Goal: Task Accomplishment & Management: Manage account settings

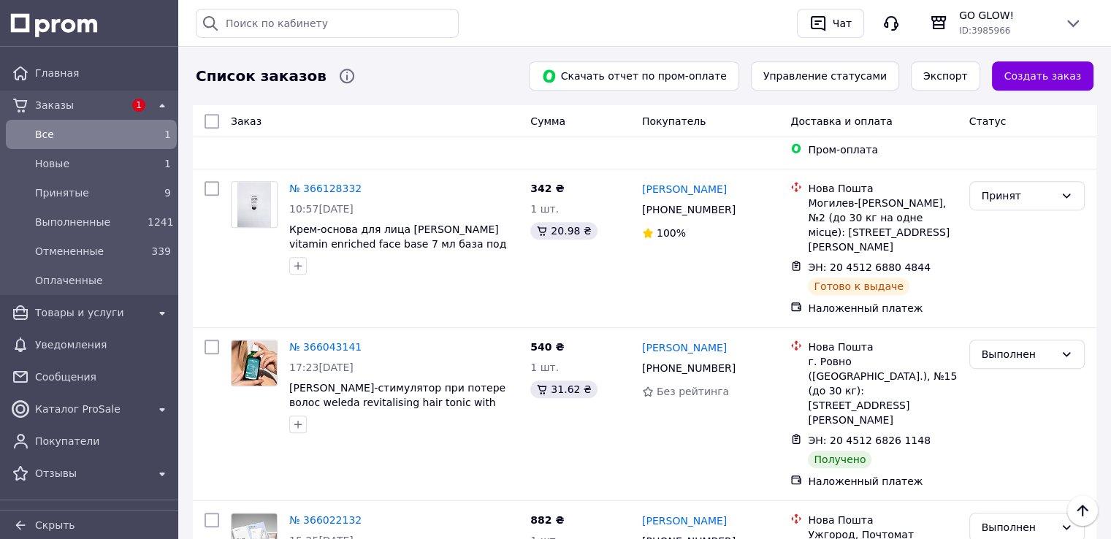
scroll to position [804, 0]
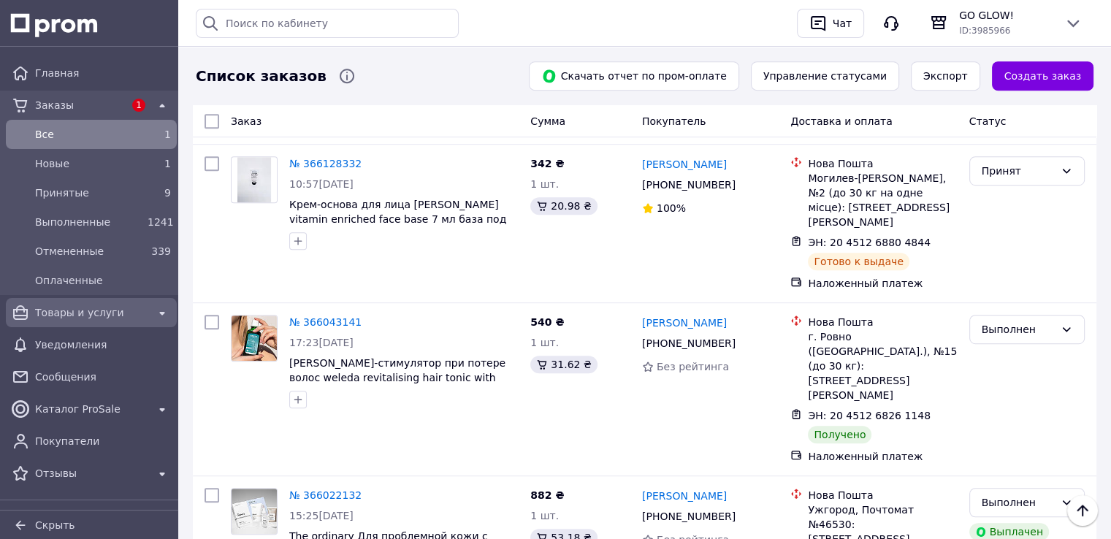
click at [82, 308] on span "Товары и услуги" at bounding box center [91, 312] width 113 height 15
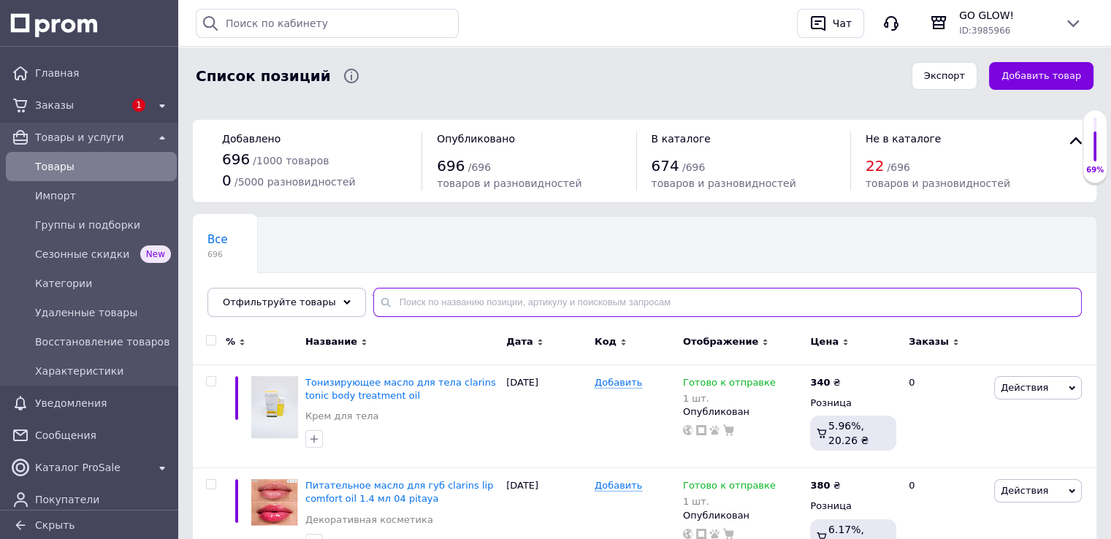
click at [415, 303] on input "text" at bounding box center [727, 302] width 709 height 29
paste input "Rio Deo"
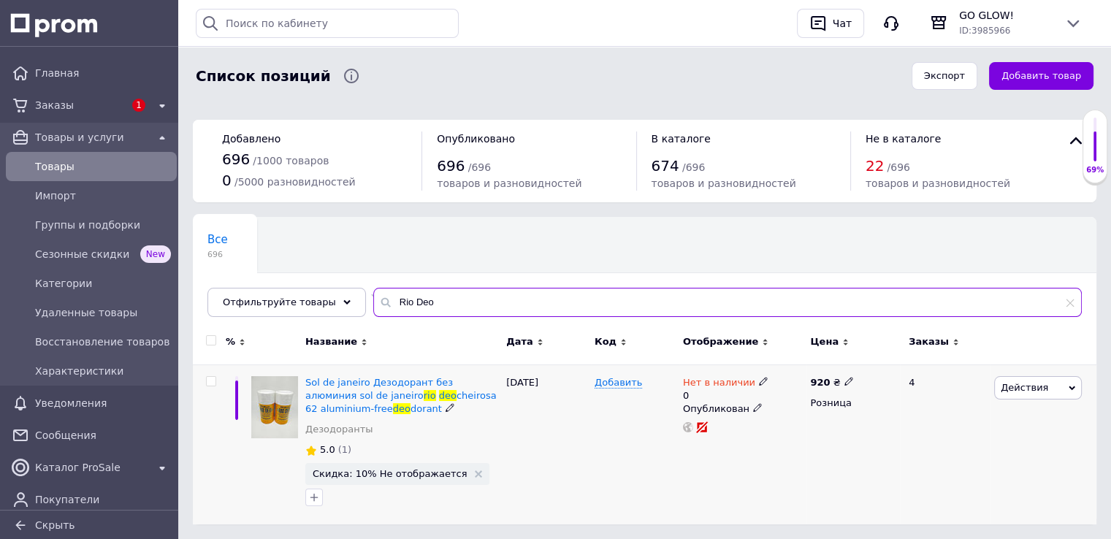
type input "Rio Deo"
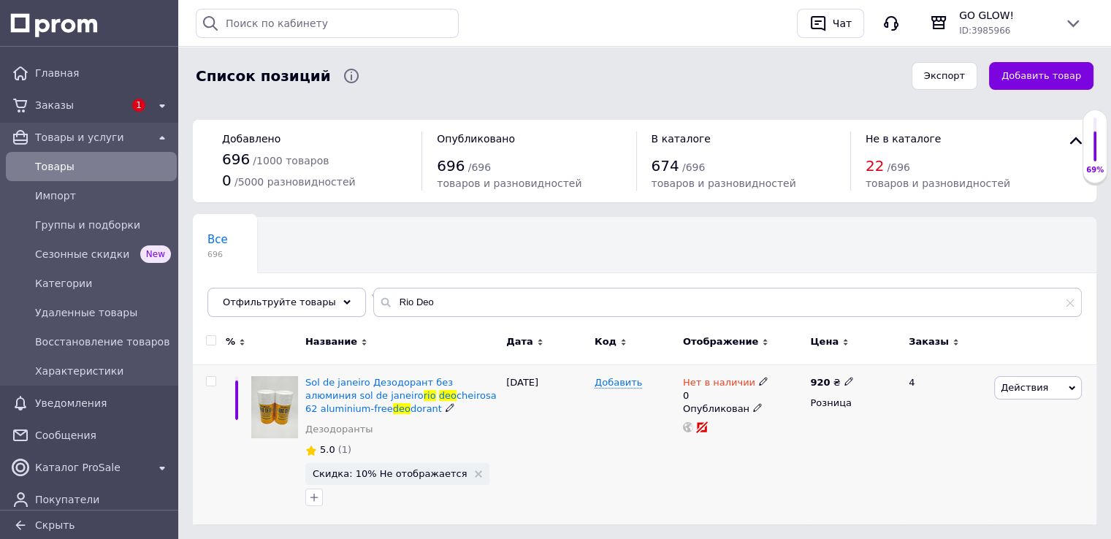
click at [759, 381] on icon at bounding box center [763, 381] width 9 height 9
click at [837, 444] on li "Готово к отправке" at bounding box center [842, 441] width 139 height 20
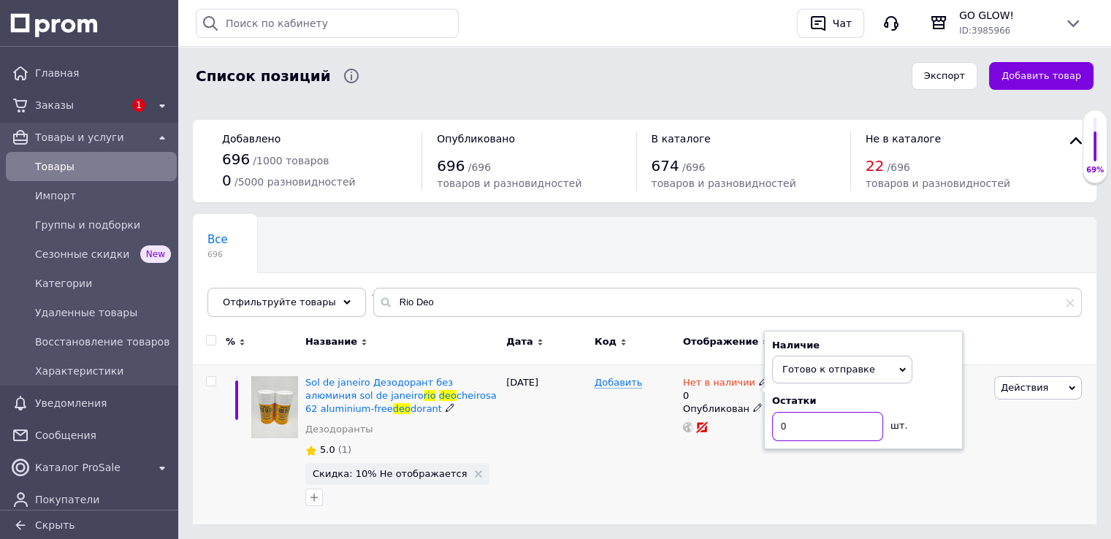
drag, startPoint x: 795, startPoint y: 429, endPoint x: 766, endPoint y: 427, distance: 29.3
click at [769, 422] on div "Наличие Готово к отправке В наличии Нет в наличии Под заказ Остатки 0 шт." at bounding box center [863, 390] width 199 height 118
type input "1"
click at [759, 477] on div "Нет в наличии 0 Наличие Готово к отправке В наличии Нет в наличии Под заказ Ост…" at bounding box center [744, 445] width 128 height 160
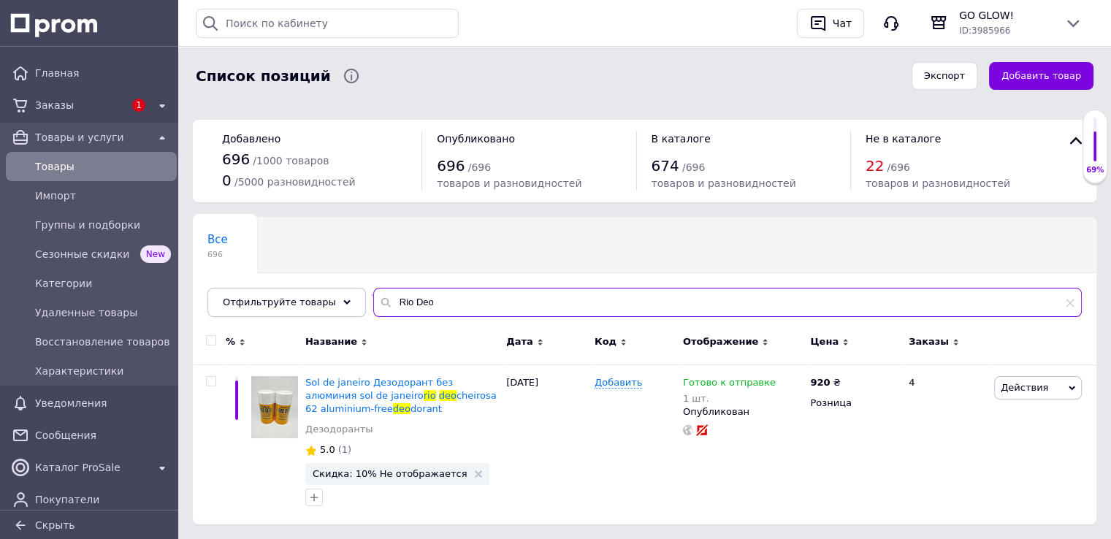
click at [442, 305] on input "Rio Deo" at bounding box center [727, 302] width 709 height 29
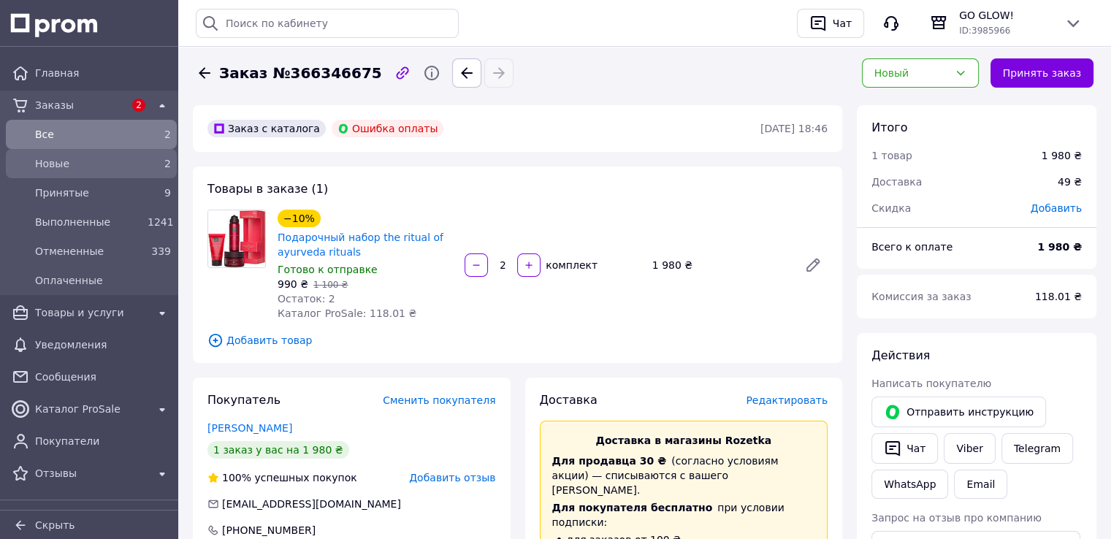
click at [66, 160] on span "Новые" at bounding box center [88, 163] width 107 height 15
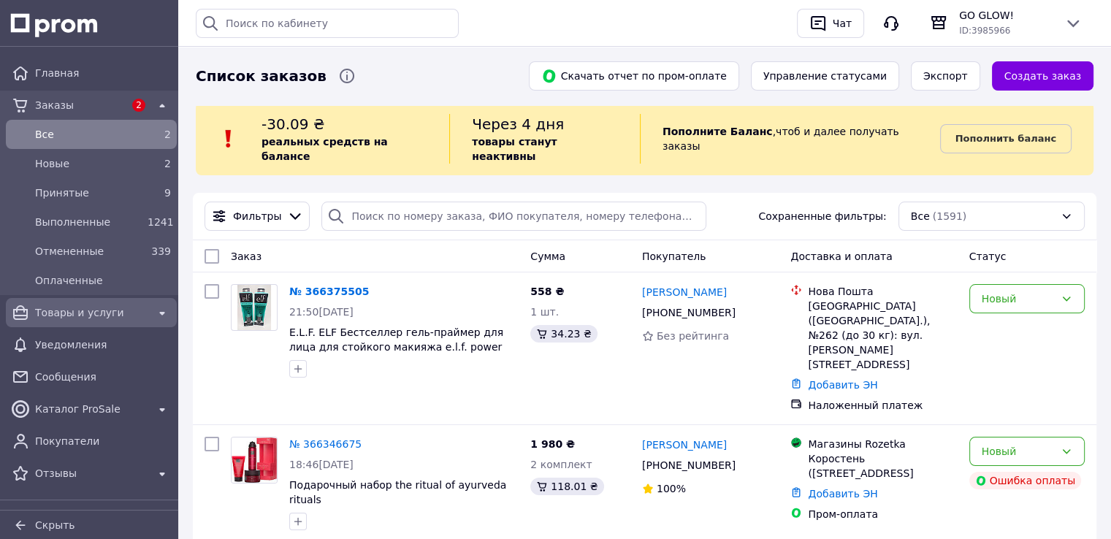
click at [89, 313] on span "Товары и услуги" at bounding box center [91, 312] width 113 height 15
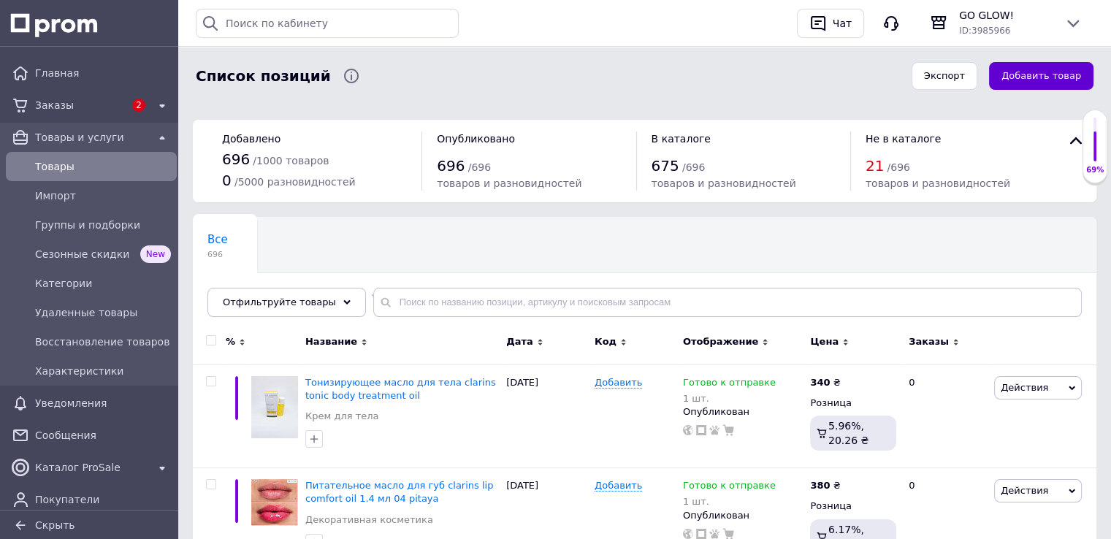
click at [1032, 70] on button "Добавить товар" at bounding box center [1041, 76] width 104 height 28
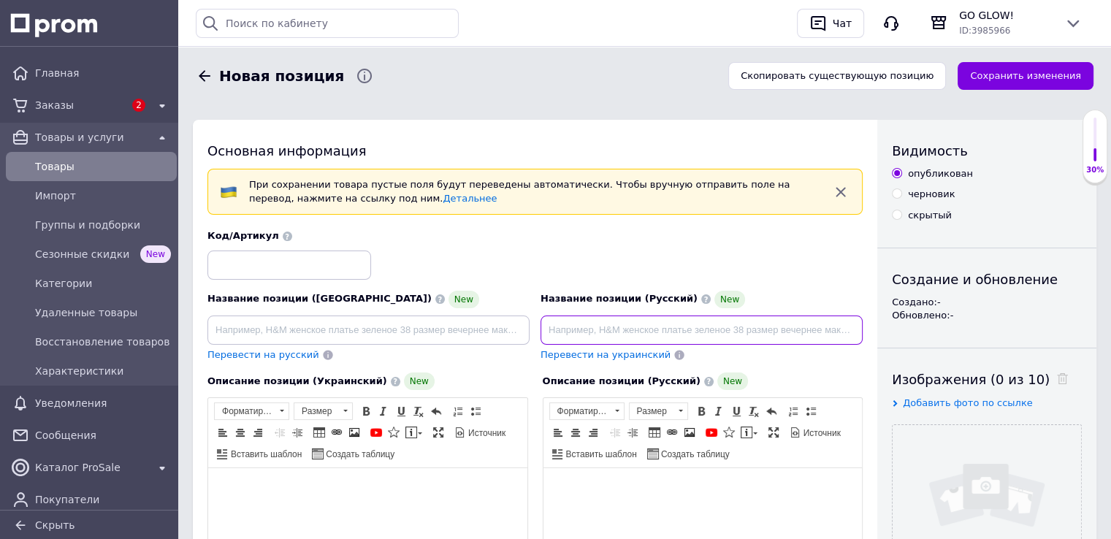
click at [599, 328] on input at bounding box center [702, 330] width 322 height 29
paste input "Крем для глаз с скваланом и морскими водорослями squalane + marine algae eye cr…"
type input "Крем для глаз с скваланом и морскими водорослями squalane + marine algae eye cr…"
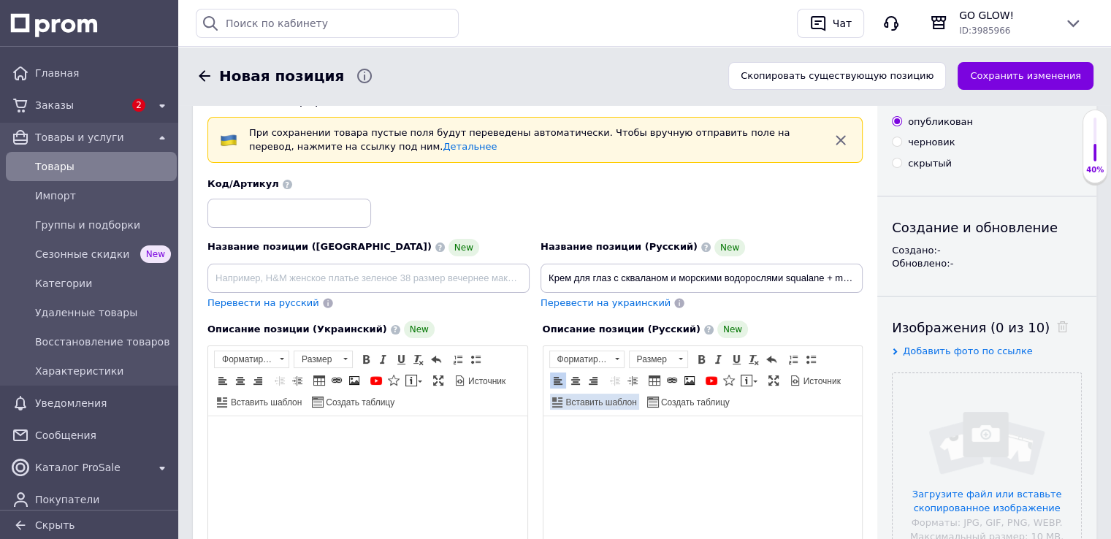
scroll to position [178, 0]
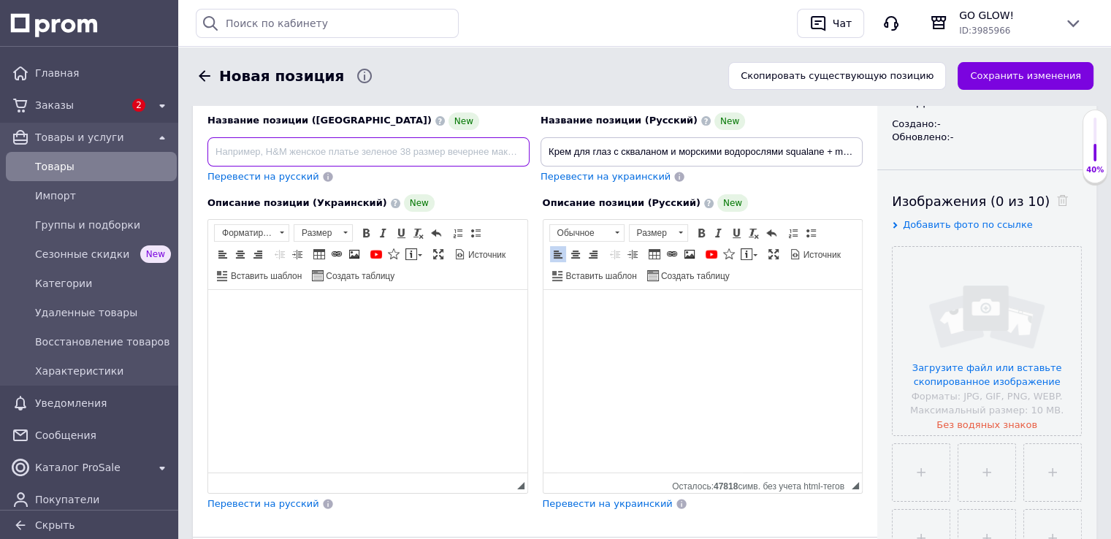
click at [333, 157] on input at bounding box center [369, 151] width 322 height 29
paste input "Крем для очей зі скваланом і морськими водоростями squalane + marine algae eye …"
type input "Крем для очей зі скваланом і морськими водоростями squalane + marine algae eye …"
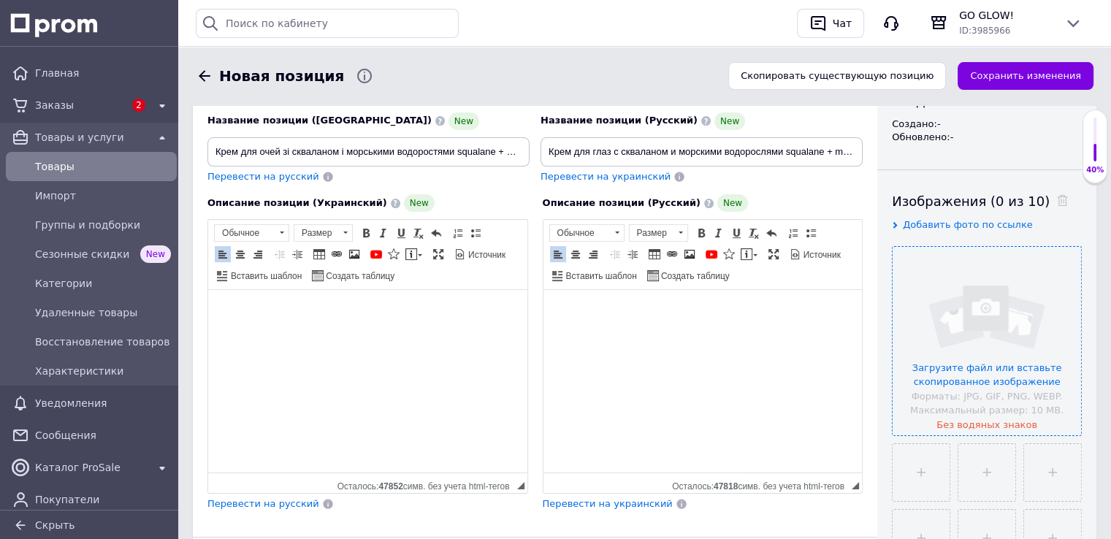
click at [987, 349] on input "file" at bounding box center [987, 341] width 189 height 189
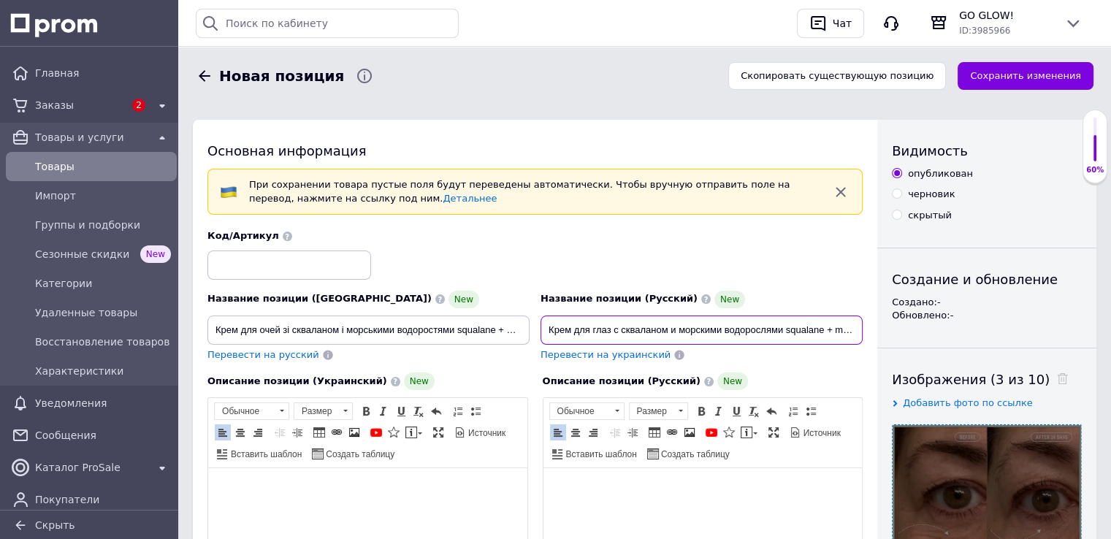
scroll to position [0, 129]
drag, startPoint x: 786, startPoint y: 330, endPoint x: 913, endPoint y: 351, distance: 128.1
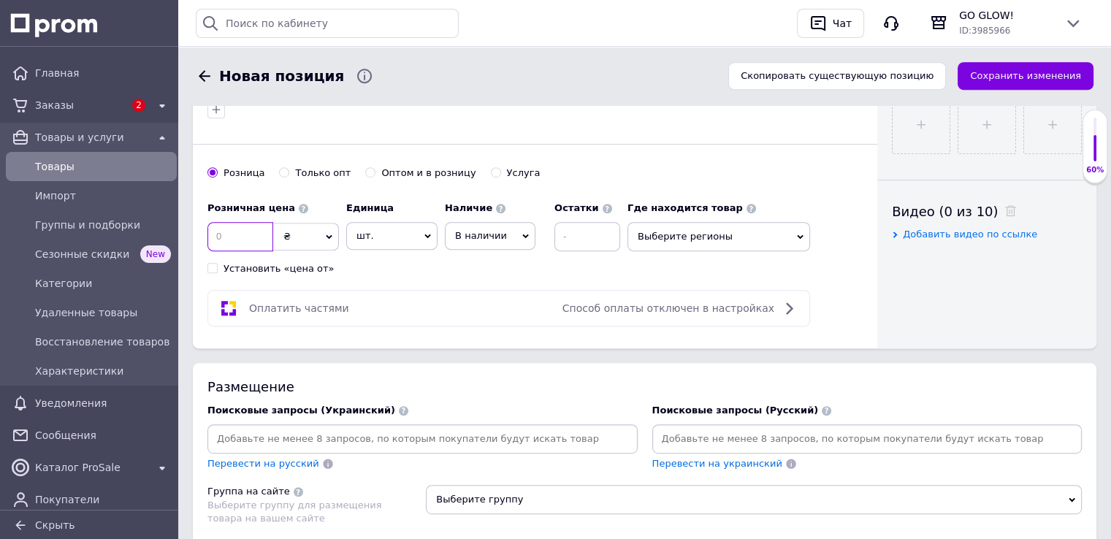
scroll to position [0, 0]
click at [254, 227] on input at bounding box center [241, 236] width 66 height 29
type input "480"
click at [494, 232] on span "В наличии" at bounding box center [481, 235] width 52 height 11
click at [479, 307] on li "Готово к отправке" at bounding box center [490, 314] width 89 height 34
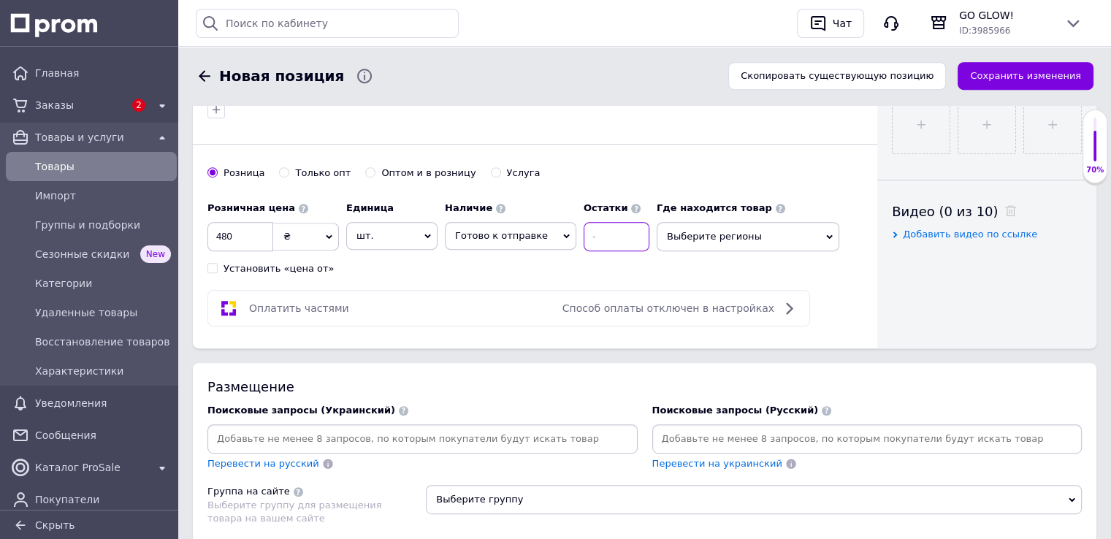
click at [599, 235] on input at bounding box center [617, 236] width 66 height 29
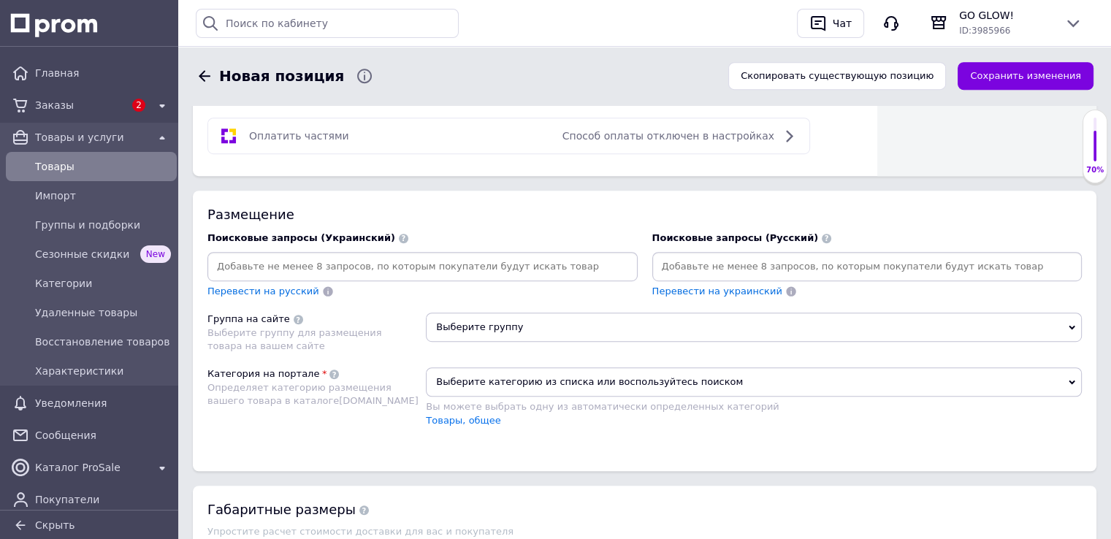
scroll to position [877, 0]
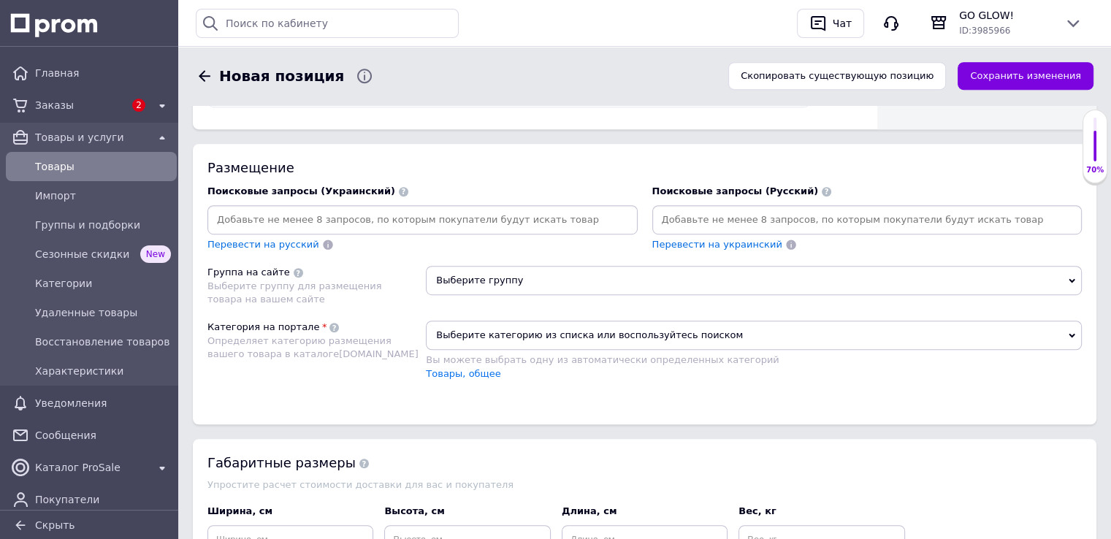
type input "2"
click at [695, 214] on input at bounding box center [867, 220] width 425 height 22
paste input "squalane + marine algae eye cream biossance"
type input "squalane + marine algae eye cream biossance"
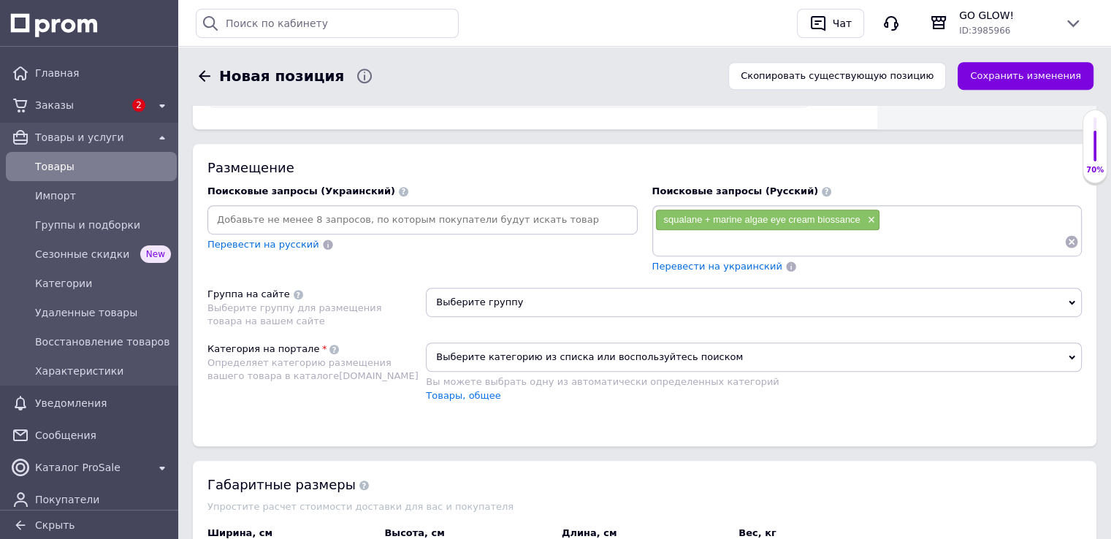
paste input "squalane + marine algae eye cream biossance"
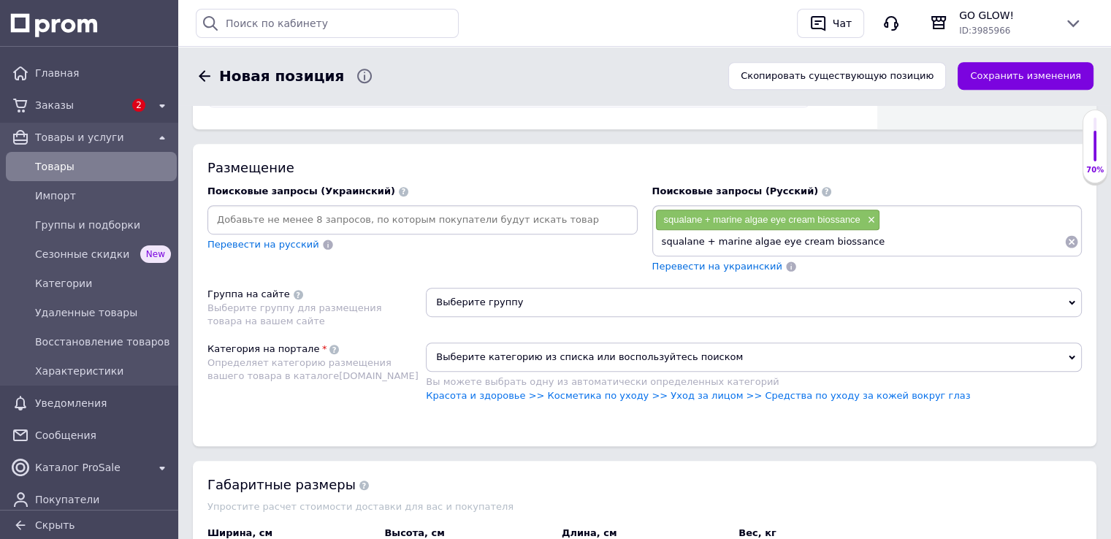
click at [828, 237] on input "squalane + marine algae eye cream biossance" at bounding box center [860, 242] width 410 height 22
type input "squalane + marine algae eye cream"
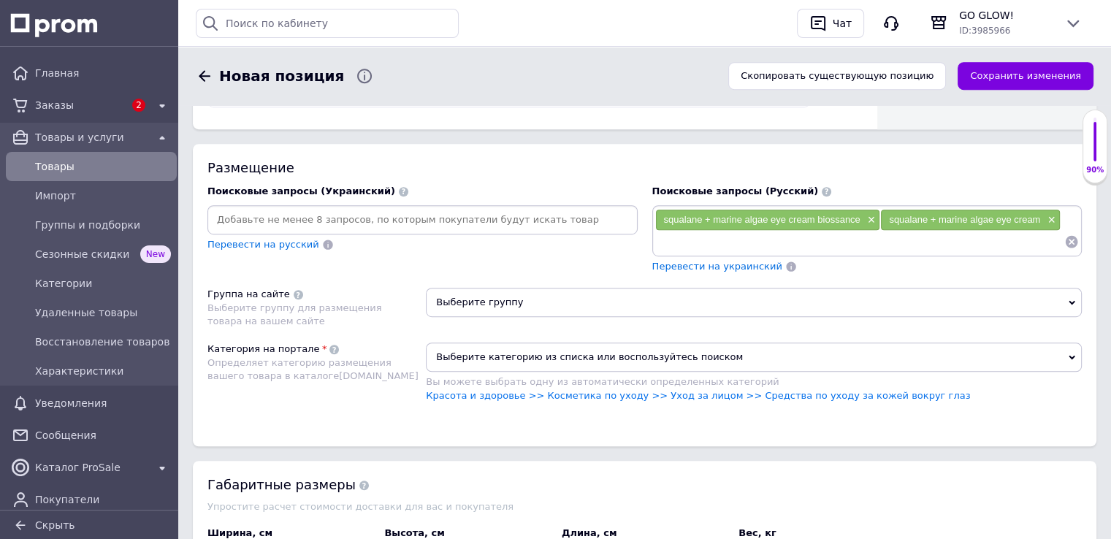
paste input "squalane + marine algae eye cream biossance"
drag, startPoint x: 670, startPoint y: 239, endPoint x: 811, endPoint y: 240, distance: 141.0
click at [811, 240] on input "squalane + marine algae eye cream biossance" at bounding box center [860, 242] width 410 height 22
type input "biossance"
paste input "squalane + marine algae eye cream biossance"
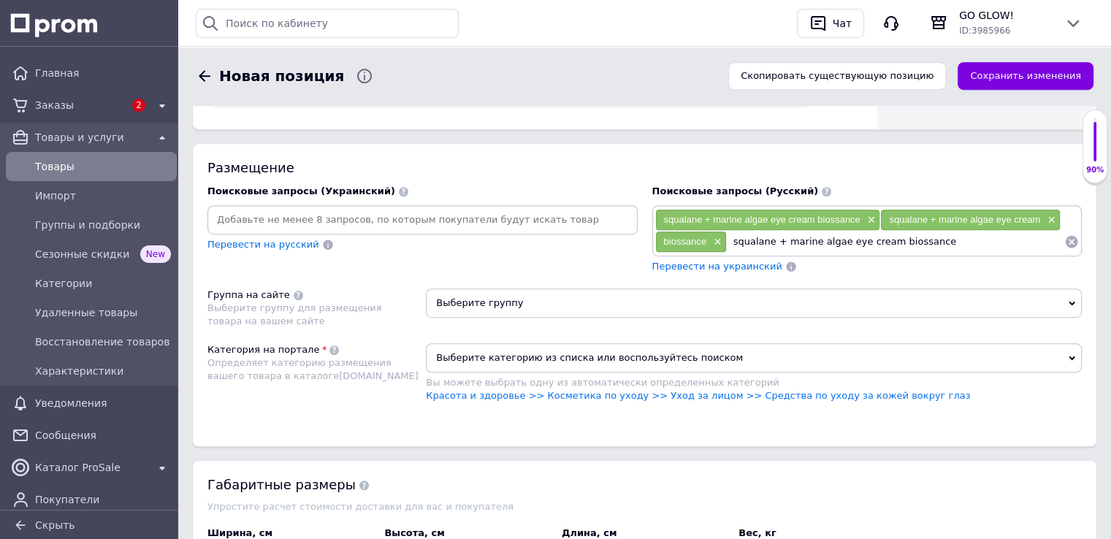
scroll to position [0, 0]
drag, startPoint x: 731, startPoint y: 237, endPoint x: 880, endPoint y: 243, distance: 149.2
click at [880, 243] on input "squalane + marine algae eye cream biossance" at bounding box center [896, 242] width 338 height 22
type input "крем biossance"
click at [869, 242] on input at bounding box center [943, 242] width 243 height 22
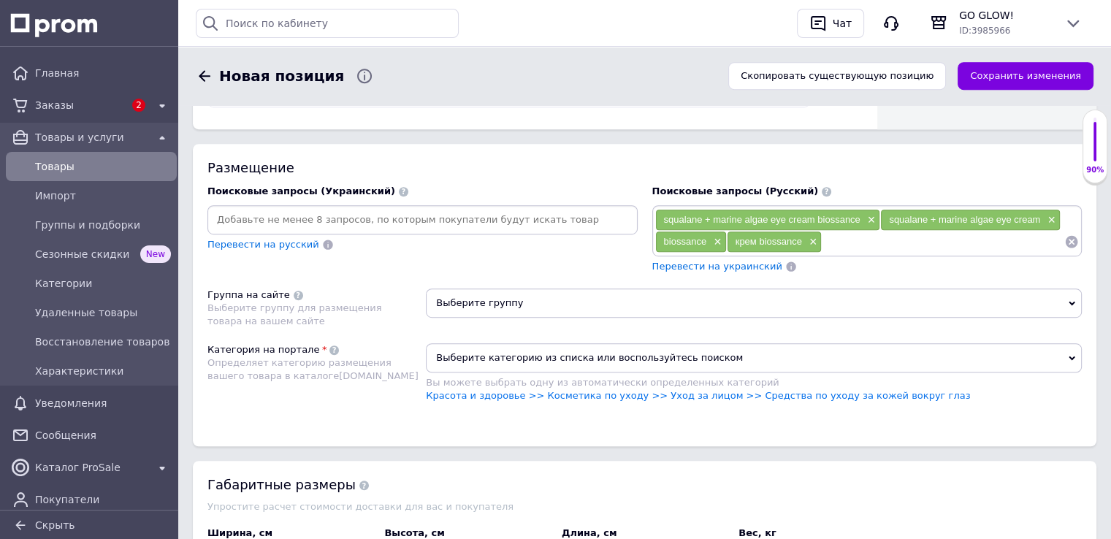
paste input "squalane + marine algae eye cream biossance"
drag, startPoint x: 839, startPoint y: 240, endPoint x: 973, endPoint y: 246, distance: 133.9
click at [973, 246] on input "squalane + marine algae eye cream biossance" at bounding box center [943, 242] width 243 height 22
type input "косметика biossance"
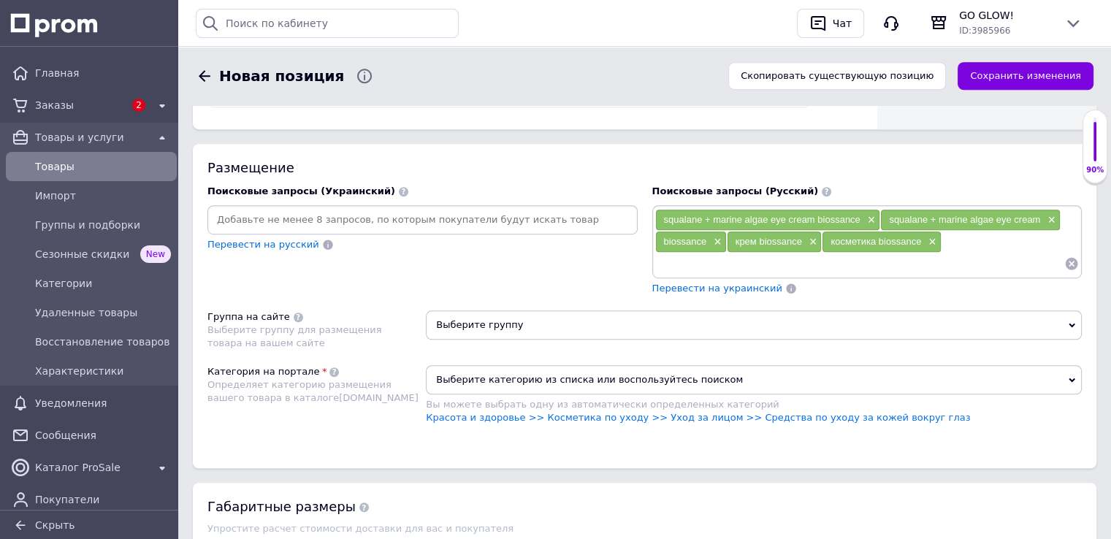
click at [689, 287] on span "Перевести на украинский" at bounding box center [718, 288] width 130 height 11
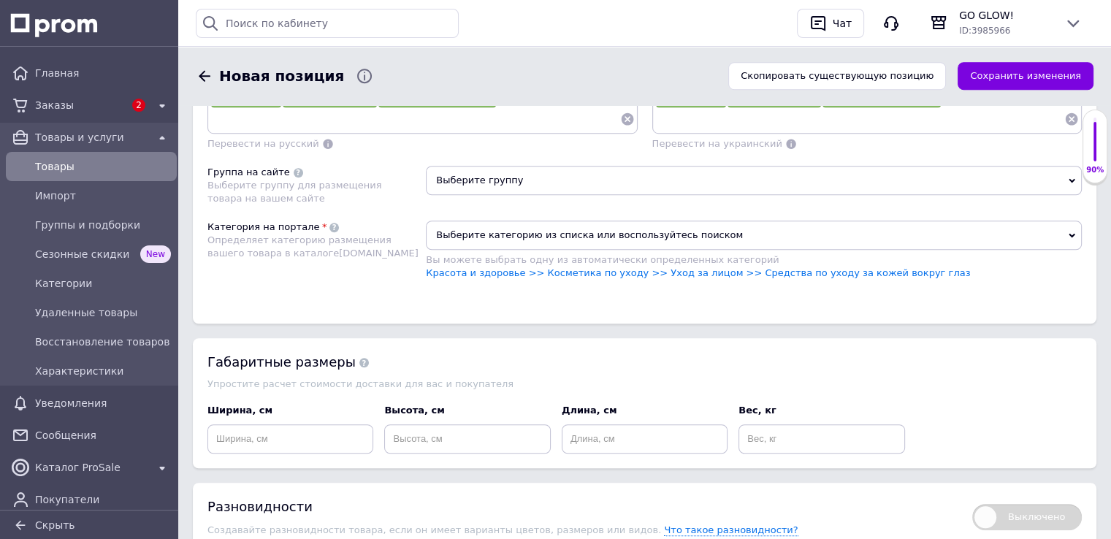
scroll to position [1023, 0]
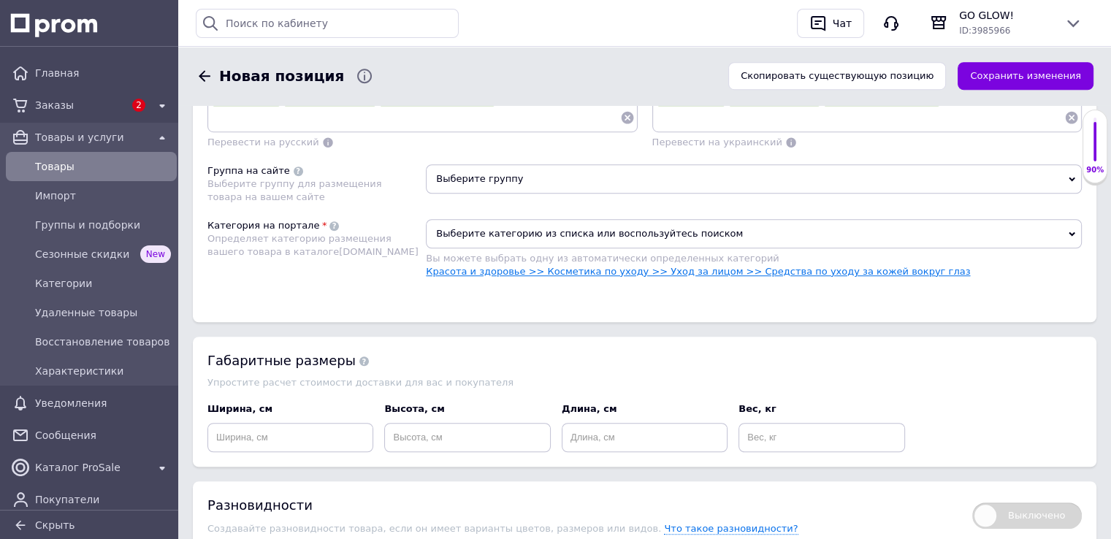
click at [477, 266] on link "Красота и здоровье >> Косметика по уходу >> Уход за лицом >> Средства по уходу …" at bounding box center [698, 271] width 544 height 11
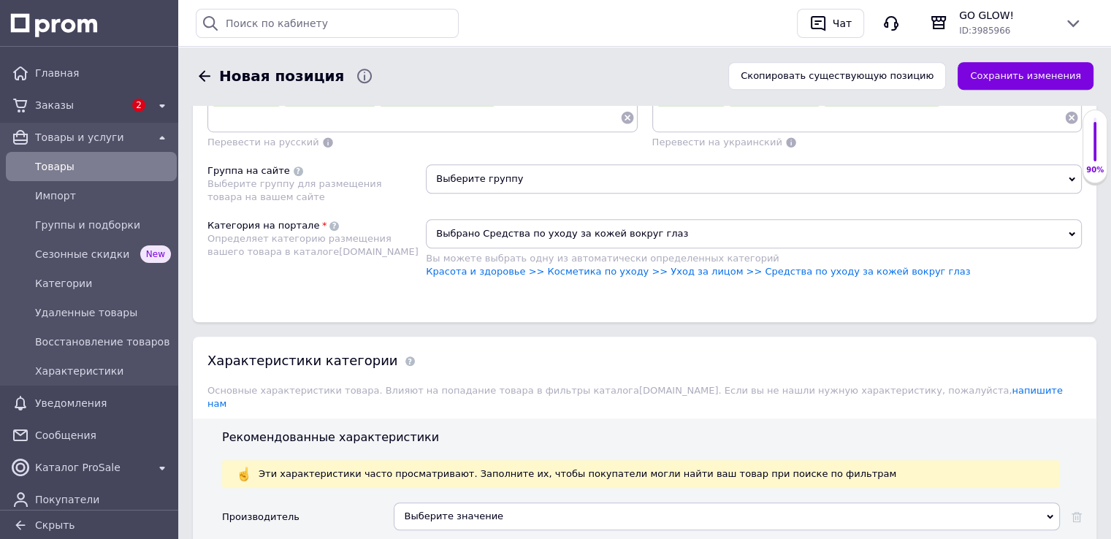
click at [479, 179] on span "Выберите группу" at bounding box center [754, 178] width 656 height 29
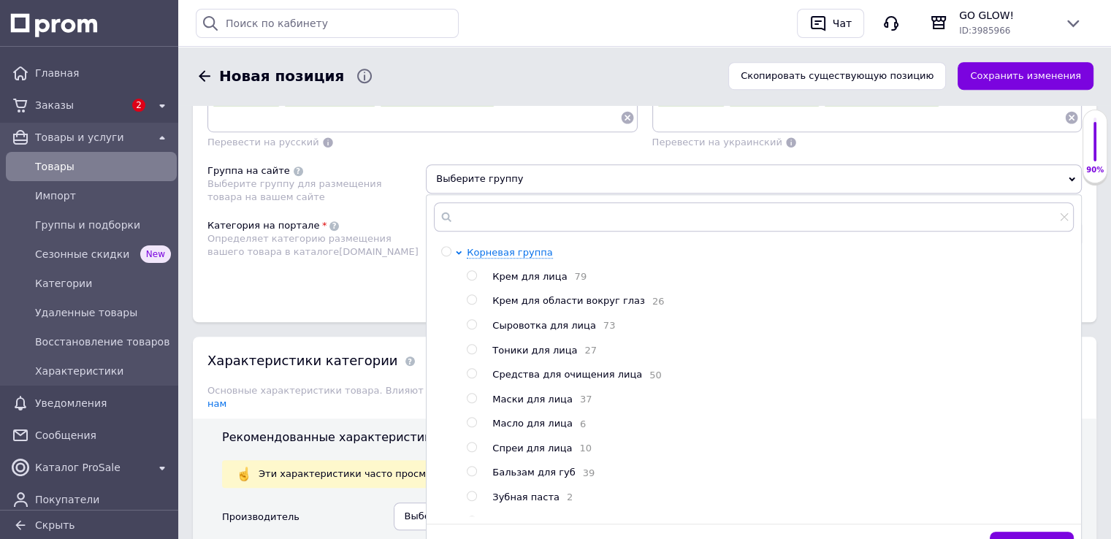
click at [471, 295] on input "radio" at bounding box center [471, 299] width 9 height 9
radio input "true"
click at [1025, 532] on button "Сохранить" at bounding box center [1032, 546] width 84 height 29
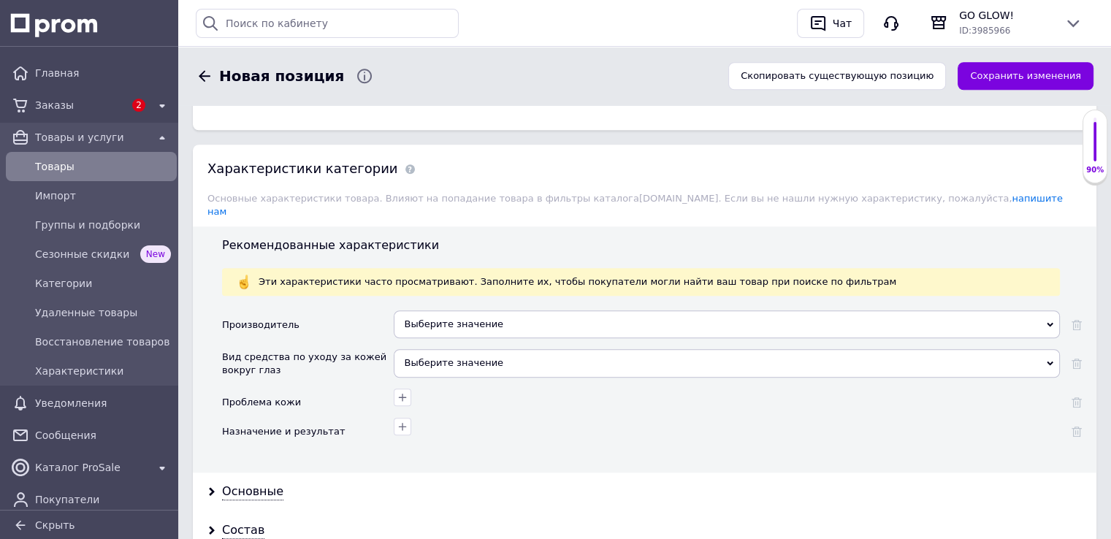
scroll to position [1315, 0]
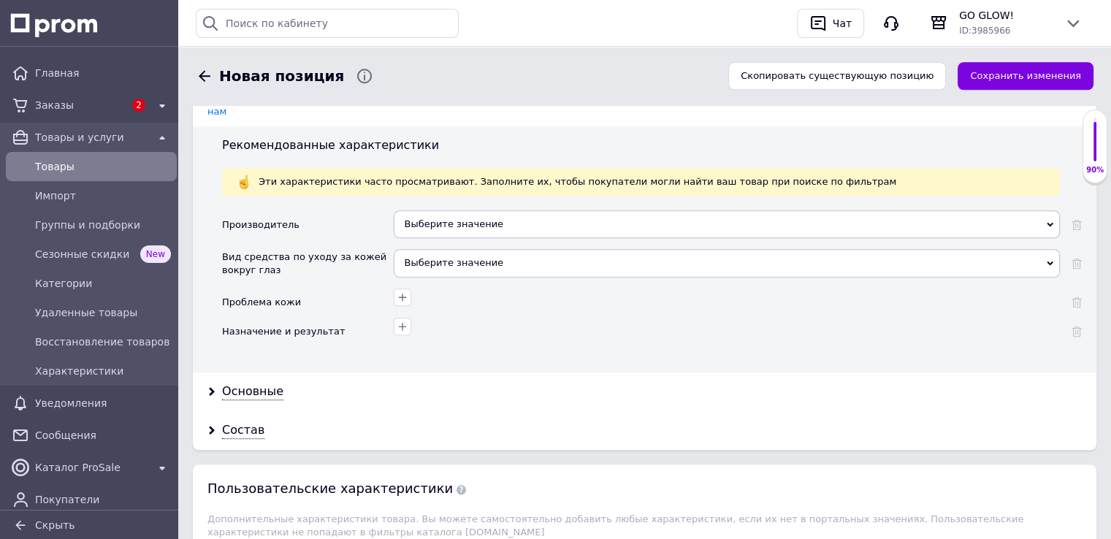
click at [432, 210] on div "Выберите значение" at bounding box center [727, 224] width 666 height 28
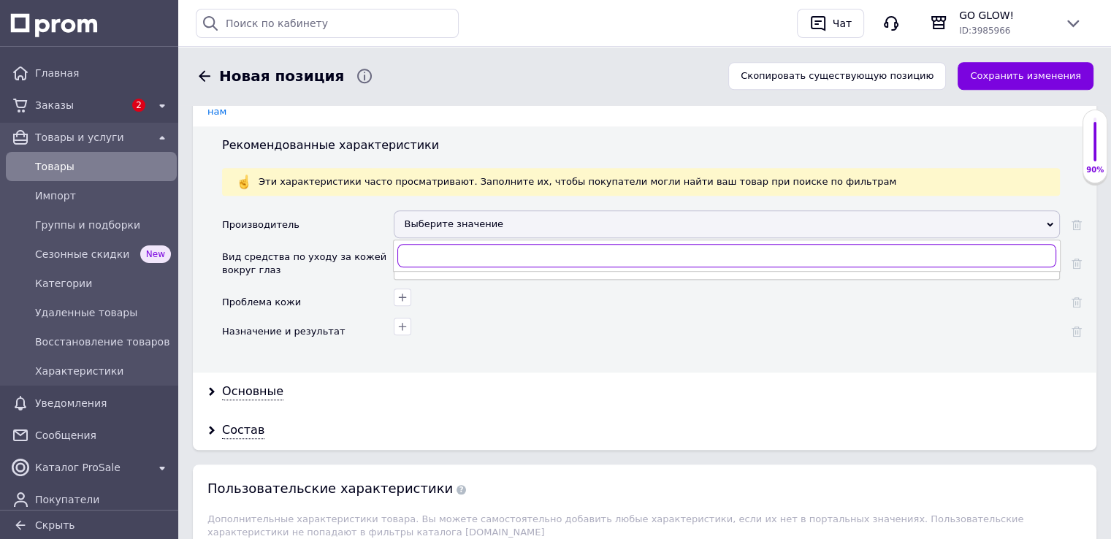
paste input "squalane + marine algae eye cream biossance"
drag, startPoint x: 560, startPoint y: 235, endPoint x: 392, endPoint y: 237, distance: 168.8
click at [390, 237] on div "Производитель Выберите значение squalane + marine algae eye cream biossance Вид…" at bounding box center [652, 278] width 860 height 136
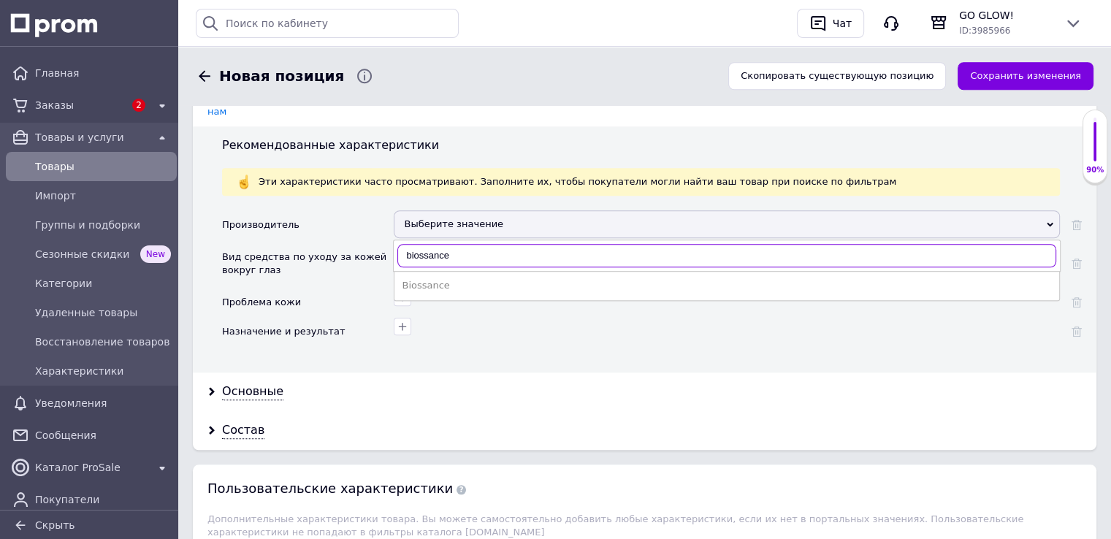
type input "biossance"
click at [414, 279] on div "Biossance" at bounding box center [727, 285] width 650 height 13
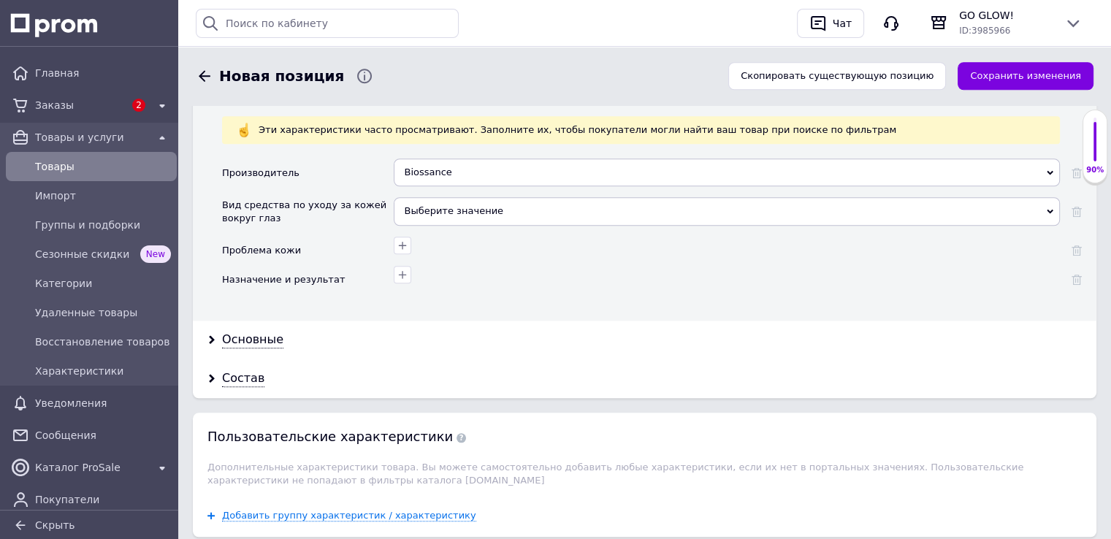
scroll to position [1461, 0]
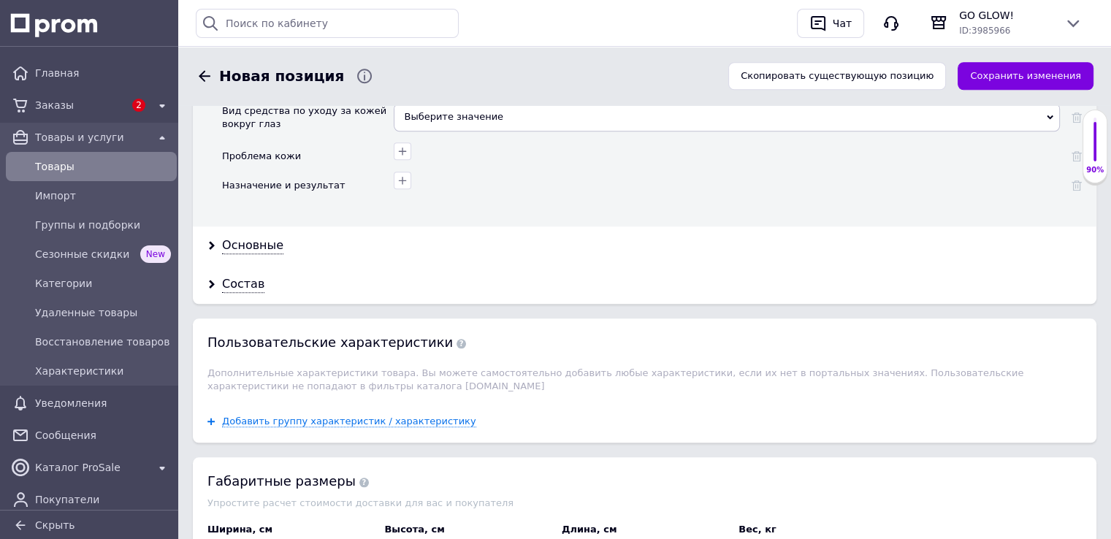
click at [260, 237] on div "Основные" at bounding box center [252, 245] width 61 height 17
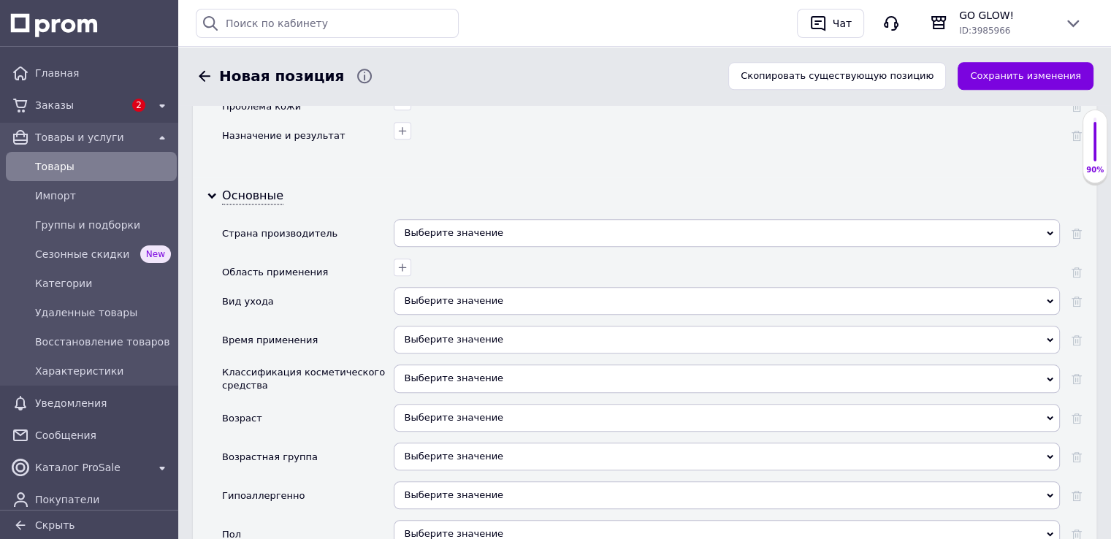
scroll to position [1608, 0]
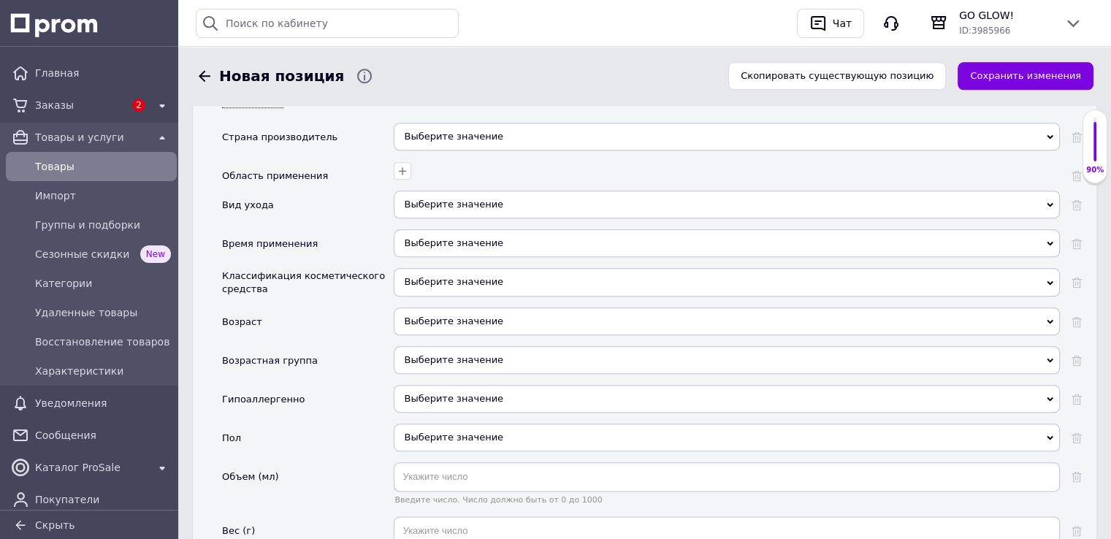
click at [413, 268] on div "Выберите значение" at bounding box center [727, 282] width 666 height 28
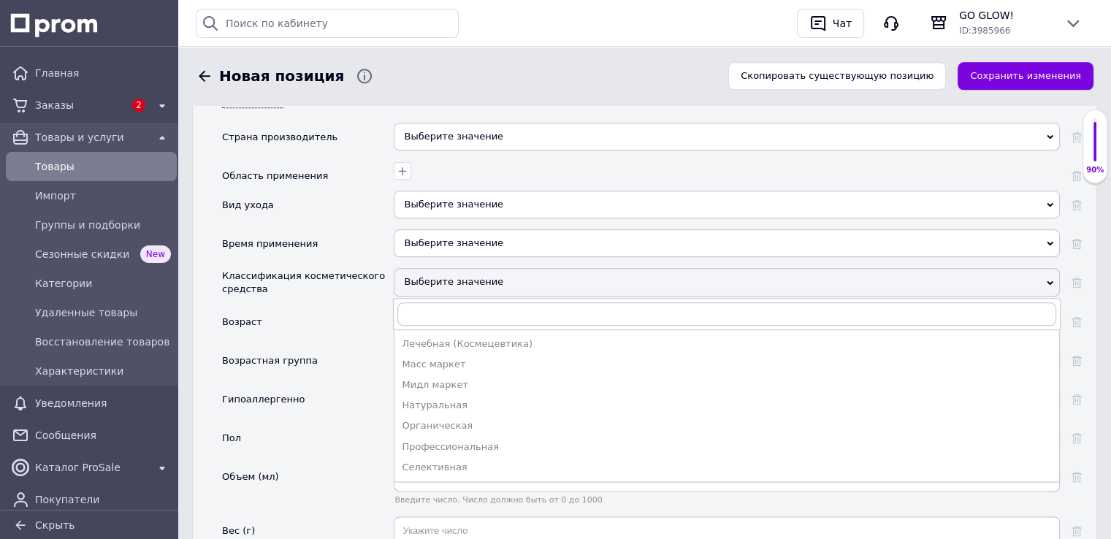
click at [444, 441] on div "Профессиональная" at bounding box center [727, 447] width 650 height 13
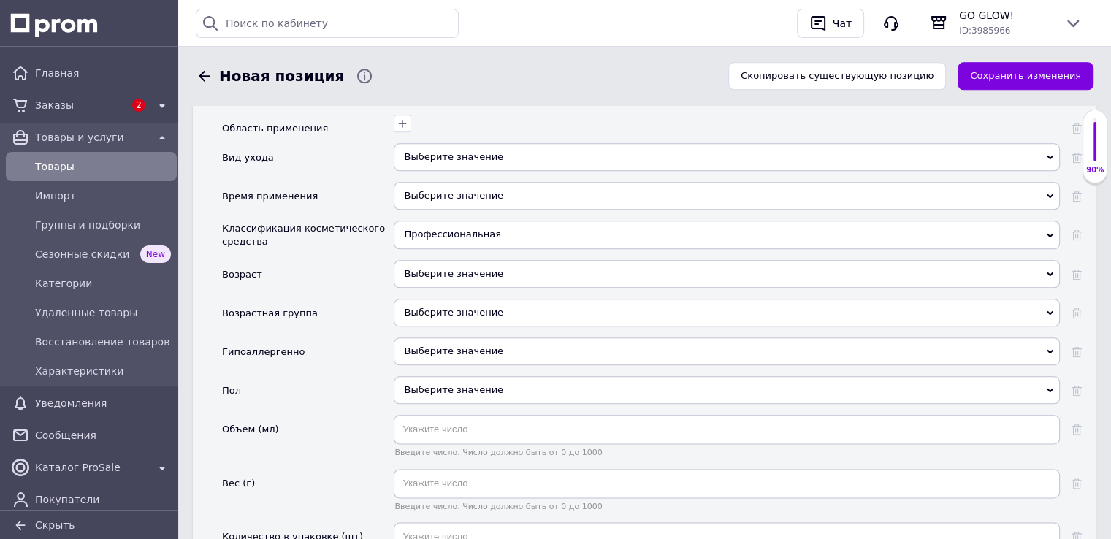
scroll to position [1681, 0]
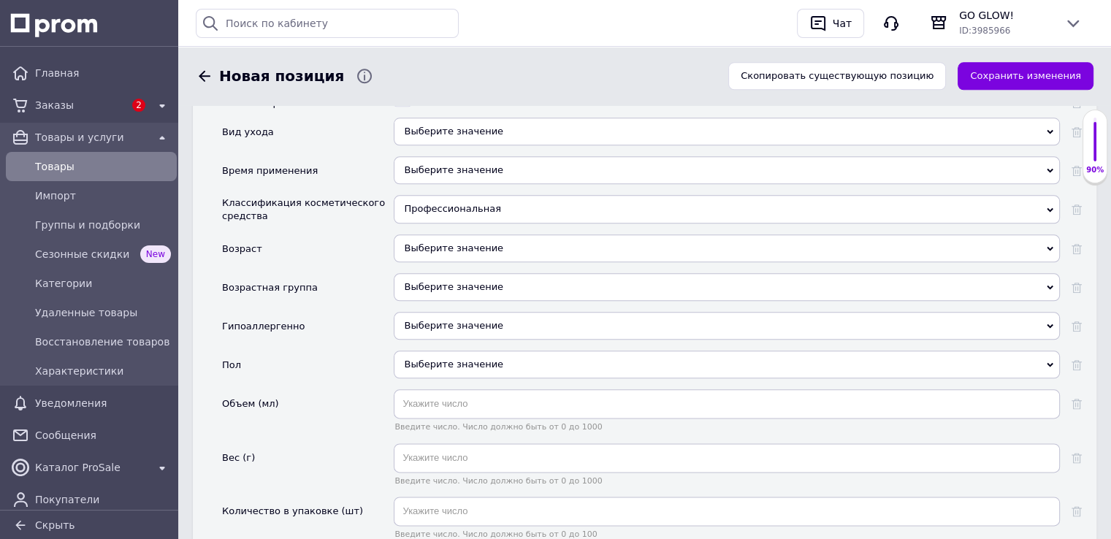
click at [436, 351] on div "Выберите значение" at bounding box center [727, 365] width 666 height 28
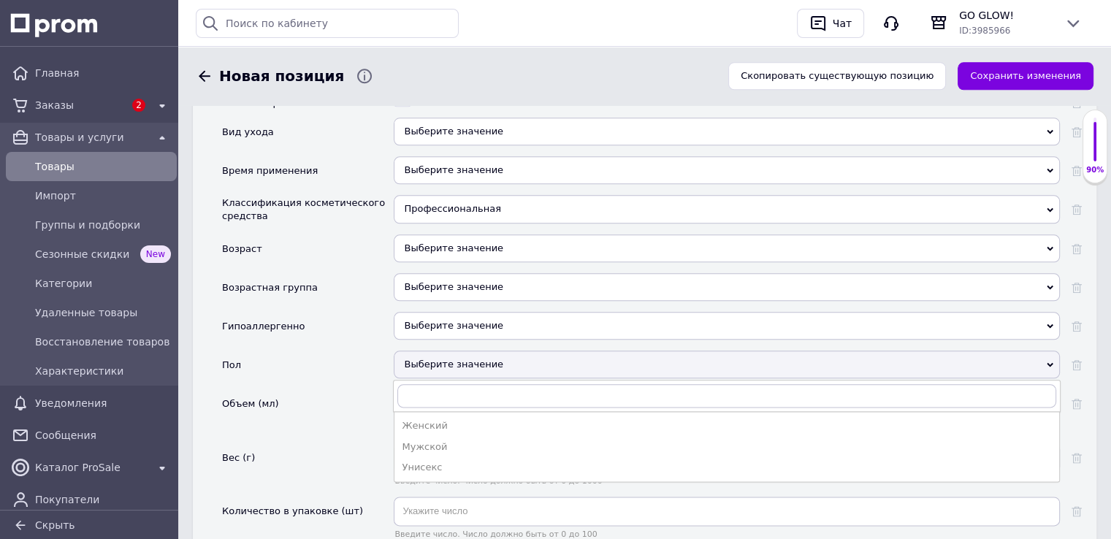
drag, startPoint x: 430, startPoint y: 439, endPoint x: 430, endPoint y: 427, distance: 11.7
click at [430, 461] on div "Унисекс" at bounding box center [727, 467] width 650 height 13
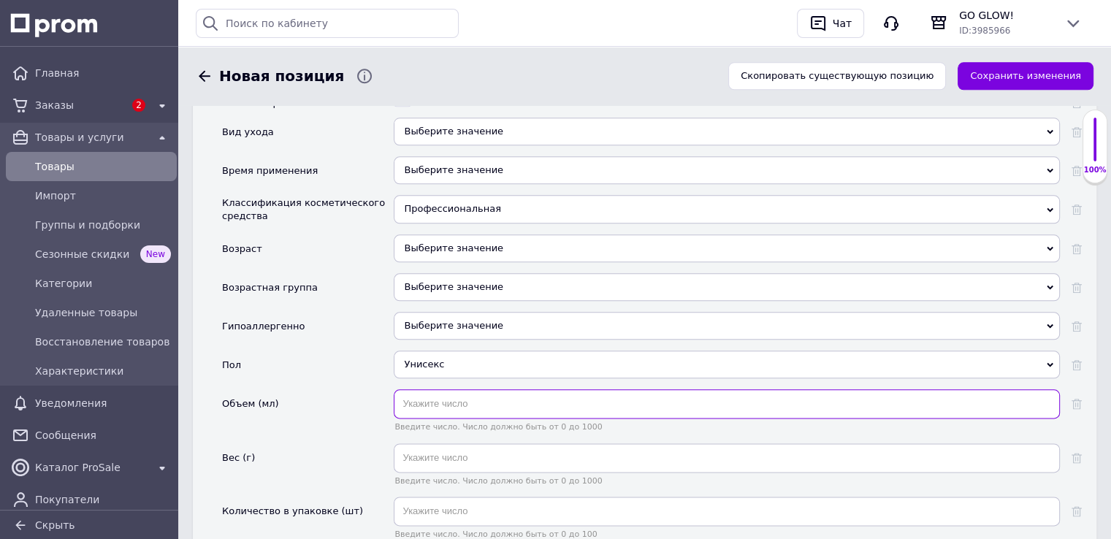
click at [436, 389] on input "text" at bounding box center [727, 403] width 666 height 29
type input "3"
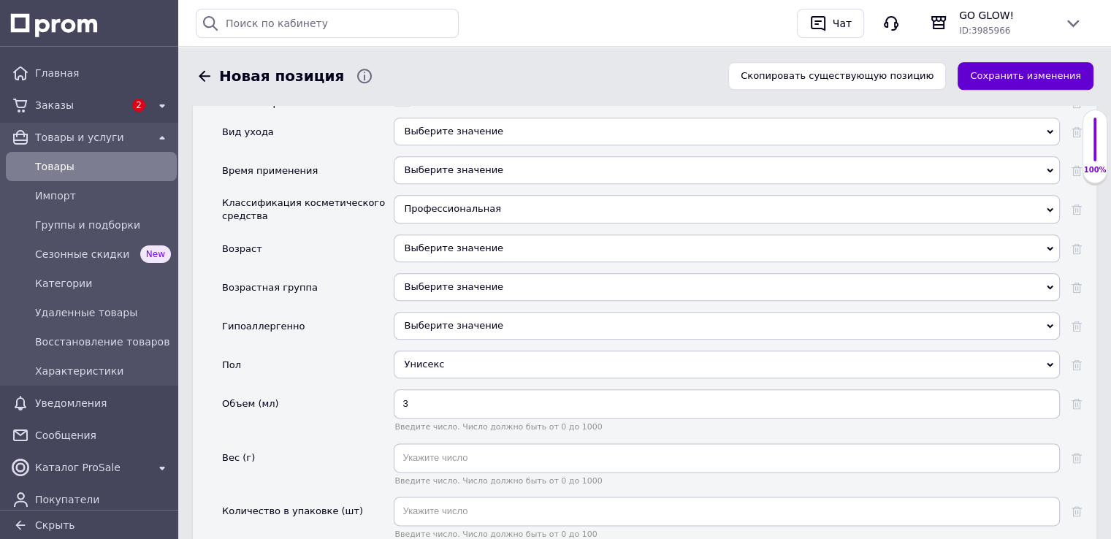
click at [997, 77] on button "Сохранить изменения" at bounding box center [1026, 76] width 136 height 28
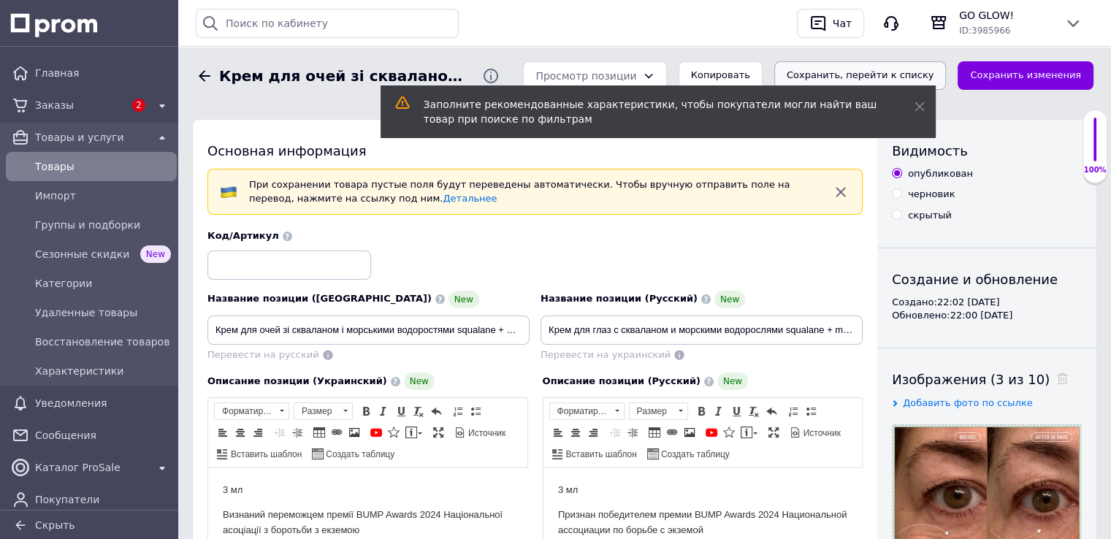
click at [947, 73] on button "Сохранить, перейти к списку" at bounding box center [861, 75] width 172 height 28
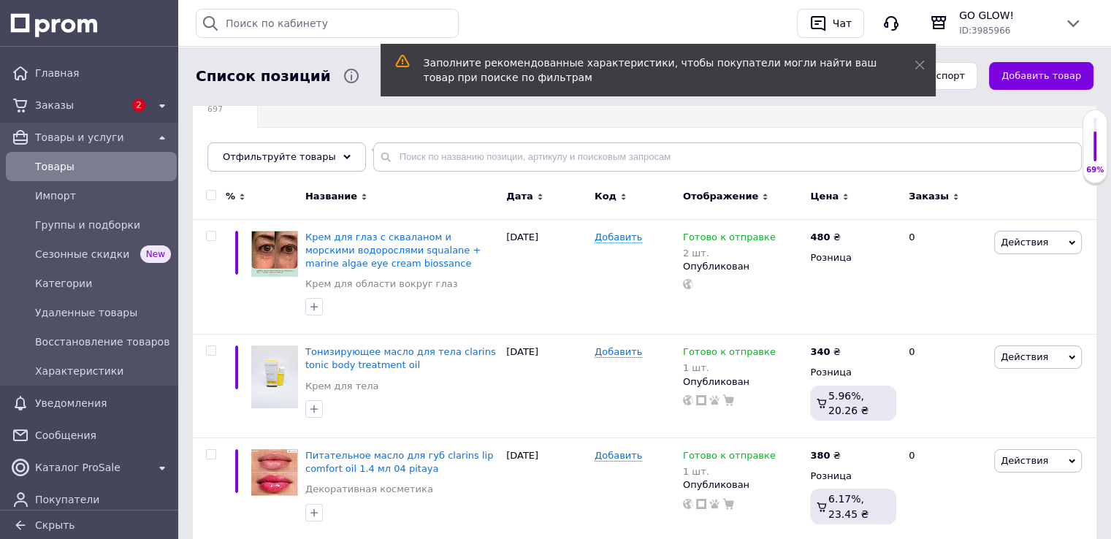
scroll to position [146, 0]
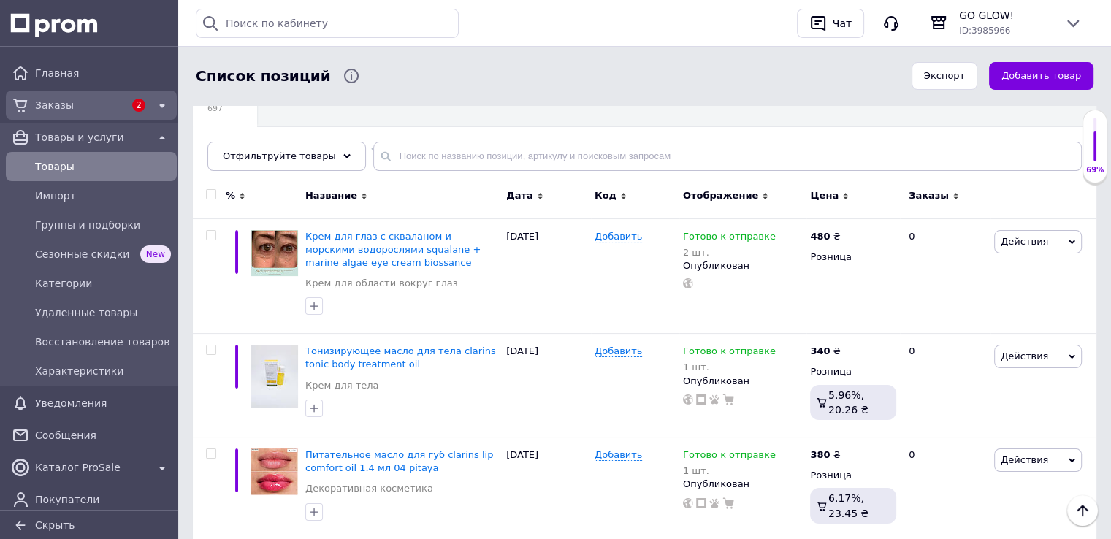
click at [84, 107] on span "Заказы" at bounding box center [79, 105] width 89 height 15
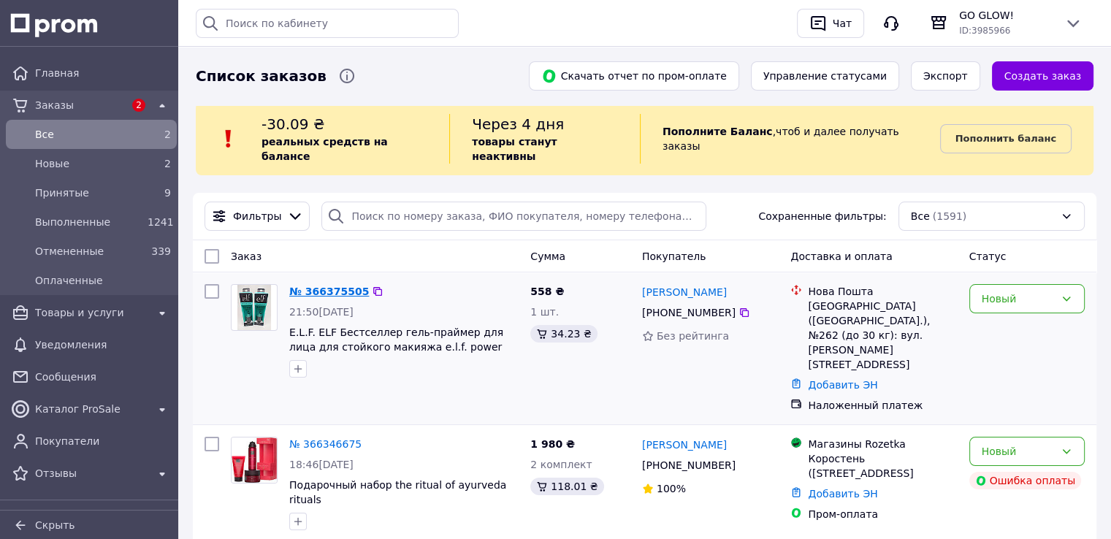
click at [328, 286] on link "№ 366375505" at bounding box center [329, 292] width 80 height 12
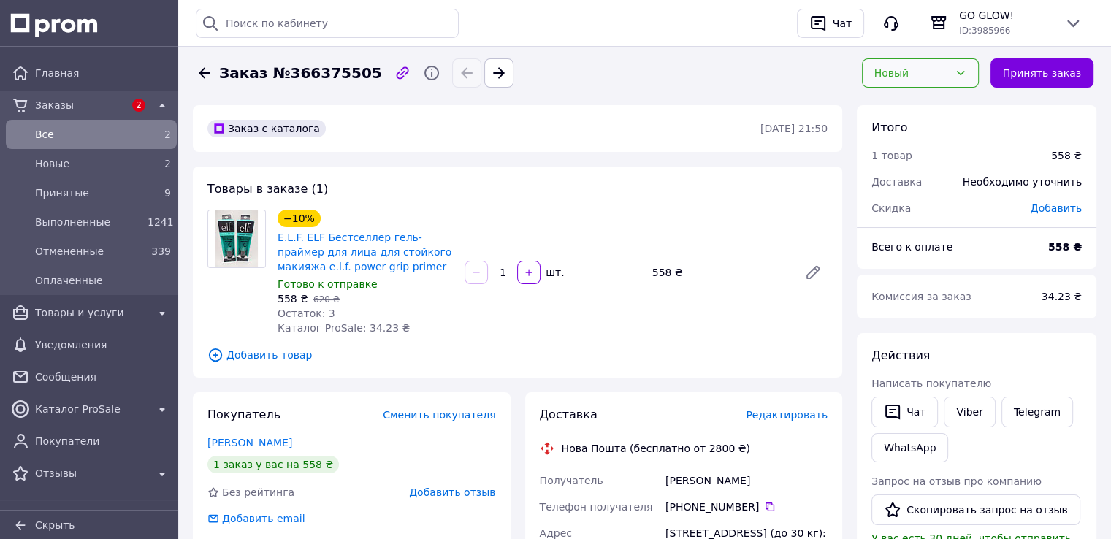
click at [908, 65] on div "Новый" at bounding box center [912, 73] width 75 height 16
click at [892, 100] on li "Принят" at bounding box center [929, 104] width 115 height 26
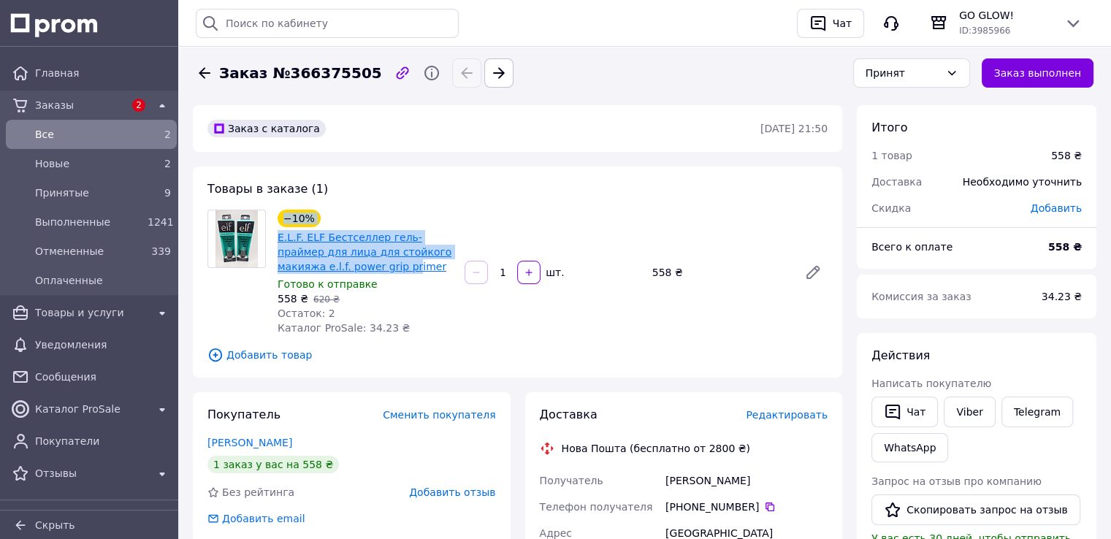
drag, startPoint x: 290, startPoint y: 270, endPoint x: 339, endPoint y: 269, distance: 49.0
click at [338, 268] on div "−10% E.L.F. ELF Бестселлер гель-праймер для лица для стойкого макияжа e.l.f. po…" at bounding box center [518, 273] width 632 height 126
drag, startPoint x: 365, startPoint y: 270, endPoint x: 278, endPoint y: 267, distance: 86.3
click at [278, 267] on span "E.L.F. ELF Бестселлер гель-праймер для лица для стойкого макияжа e.l.f. power g…" at bounding box center [365, 252] width 175 height 44
copy link "power grip primer"
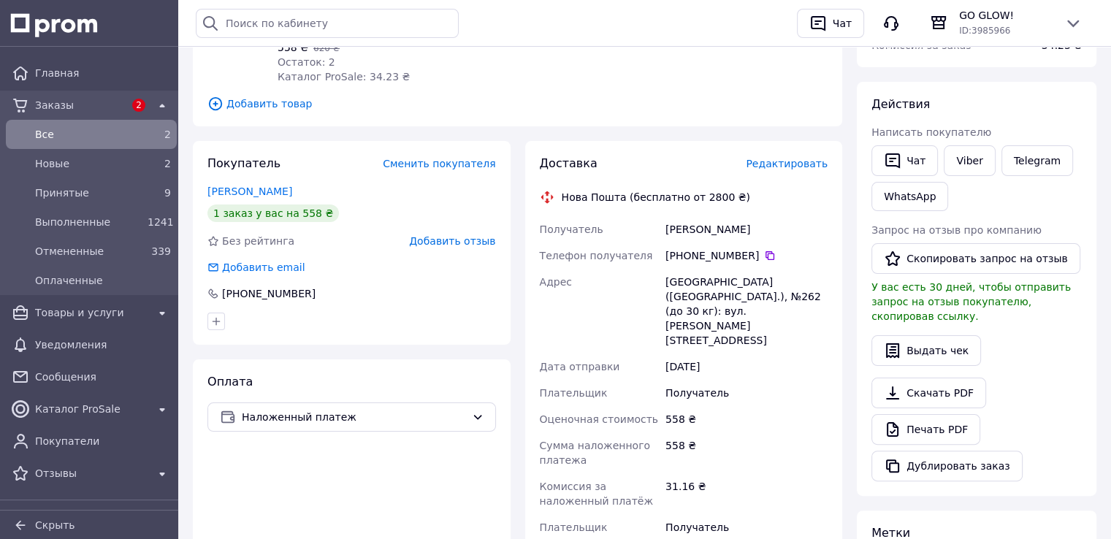
scroll to position [219, 0]
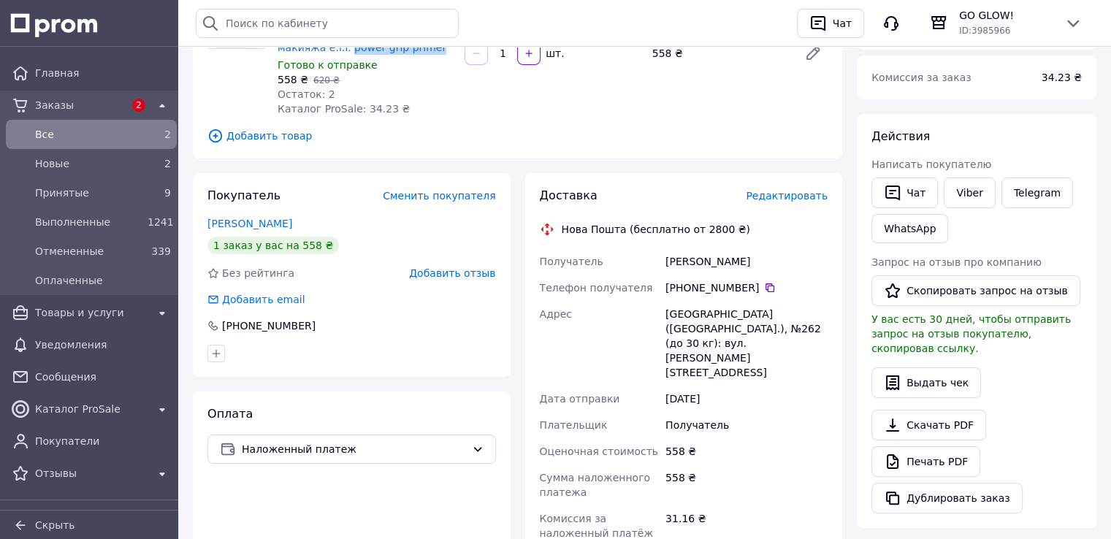
drag, startPoint x: 687, startPoint y: 287, endPoint x: 750, endPoint y: 290, distance: 62.9
click at [750, 290] on div "[PHONE_NUMBER]" at bounding box center [747, 288] width 162 height 15
copy div "0 97 337 66 63"
drag, startPoint x: 684, startPoint y: 267, endPoint x: 754, endPoint y: 267, distance: 70.2
click at [760, 270] on div "Ігнатович Наталія" at bounding box center [747, 261] width 168 height 26
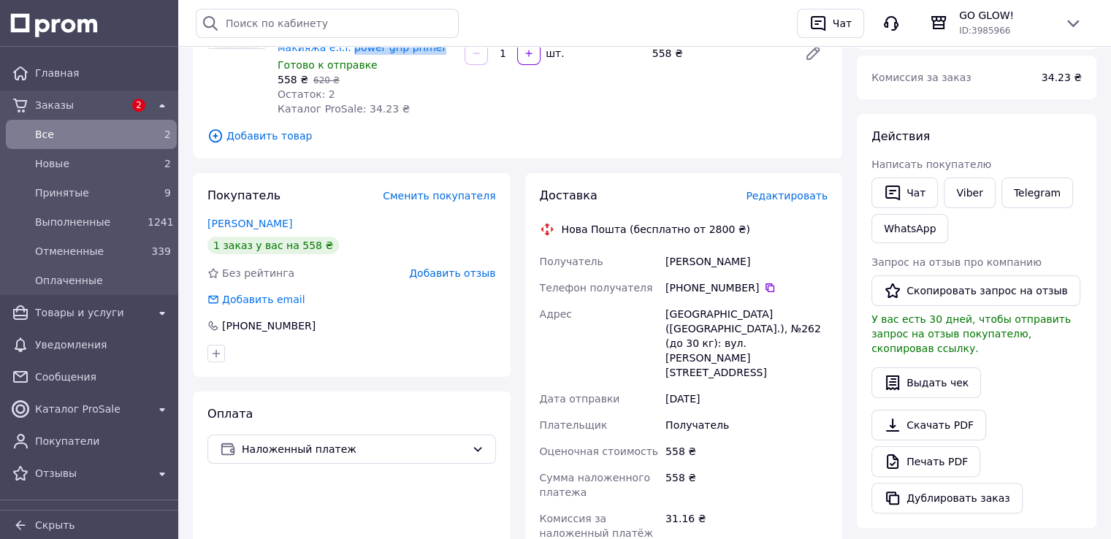
copy div "Ігнатович Наталія"
click at [788, 314] on div "Київ (Київська обл.), №262 (до 30 кг): вул. Архипенка, 1/12а" at bounding box center [747, 343] width 168 height 85
copy div "262"
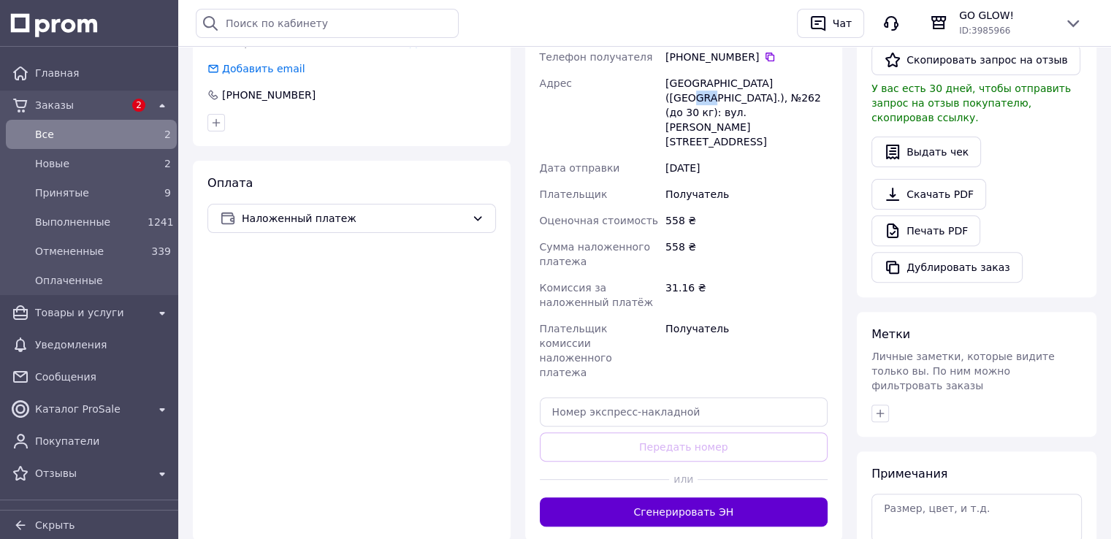
scroll to position [512, 0]
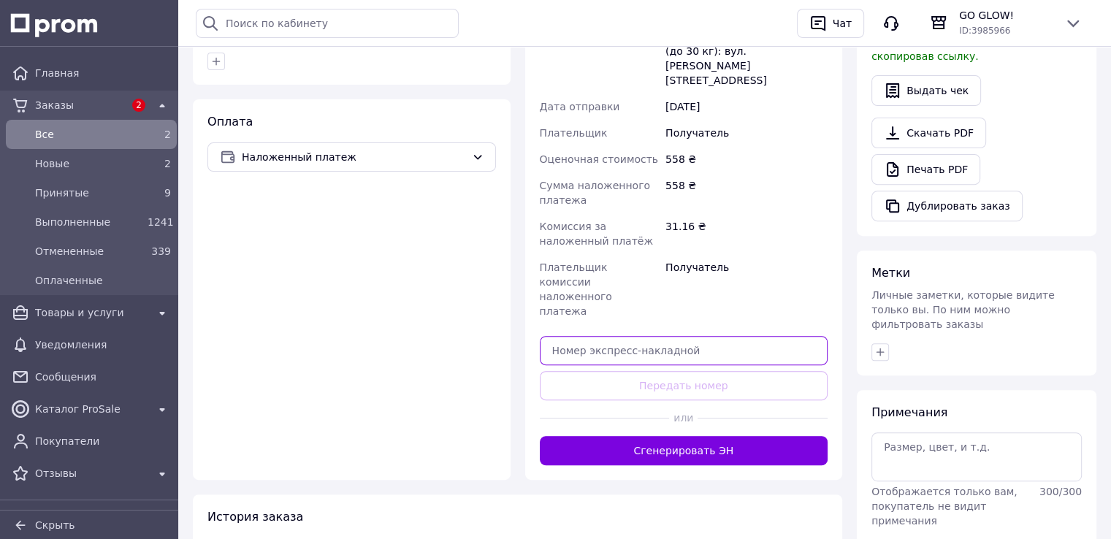
click at [605, 336] on input "text" at bounding box center [684, 350] width 289 height 29
paste input "20451269286756"
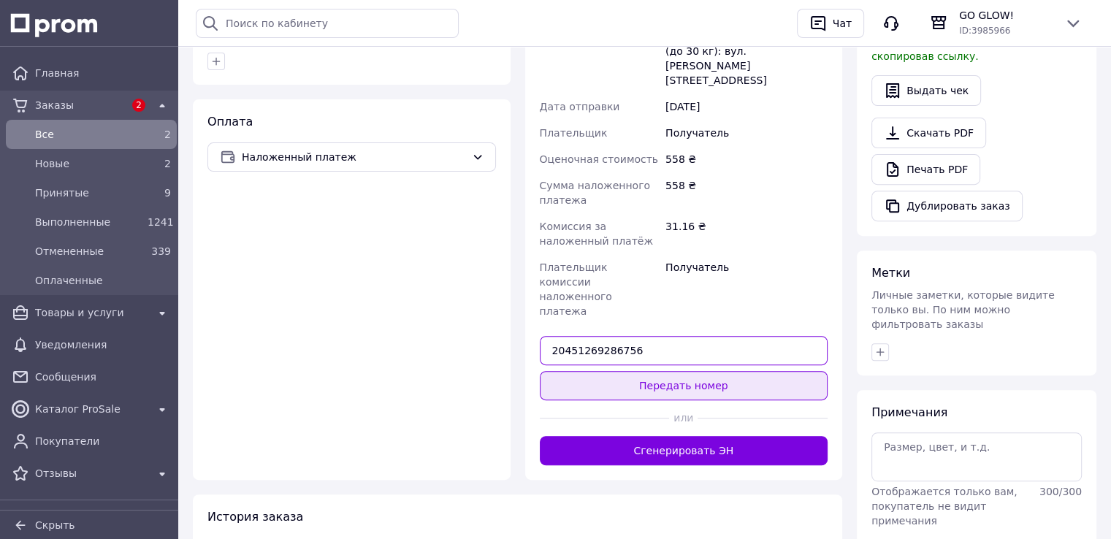
type input "20451269286756"
click at [643, 371] on button "Передать номер" at bounding box center [684, 385] width 289 height 29
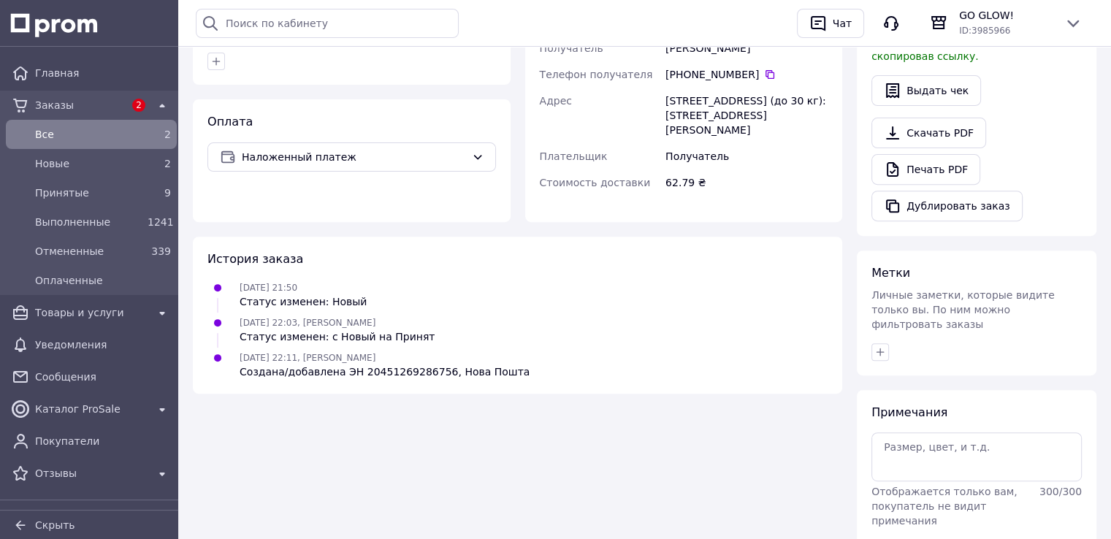
click at [79, 138] on span "Все" at bounding box center [88, 134] width 107 height 15
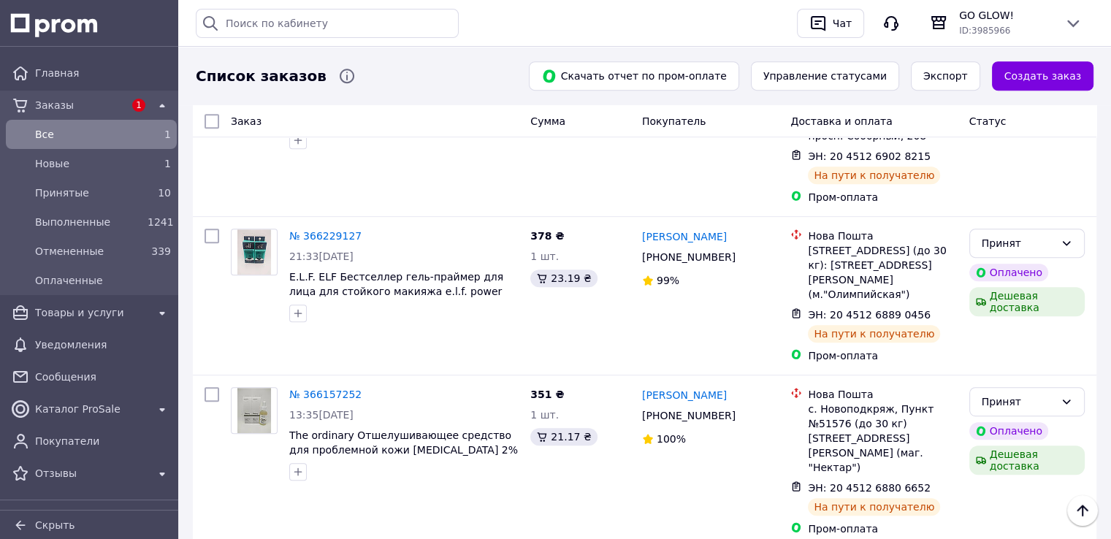
scroll to position [73, 0]
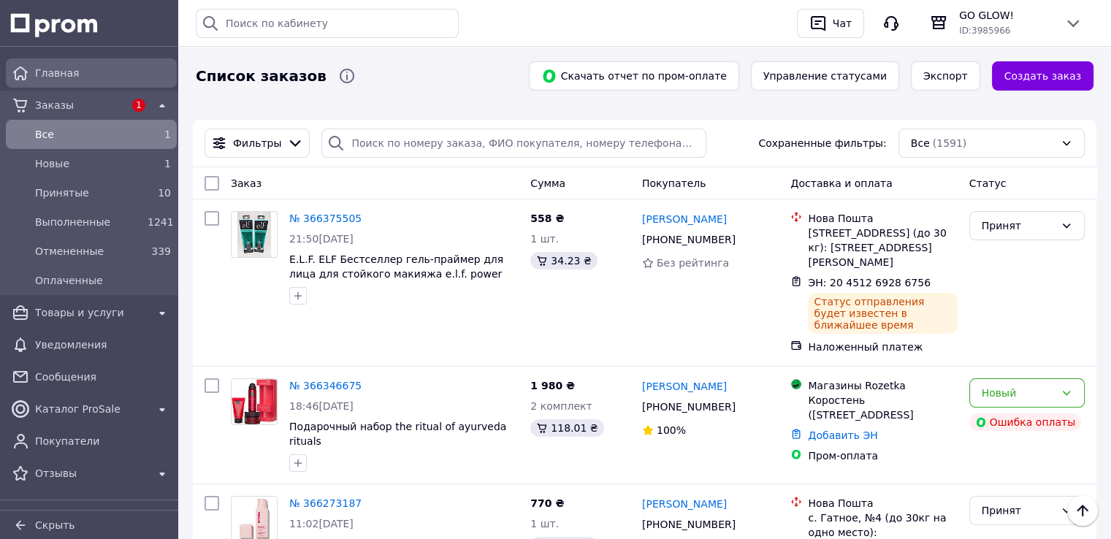
click at [66, 72] on span "Главная" at bounding box center [103, 73] width 136 height 15
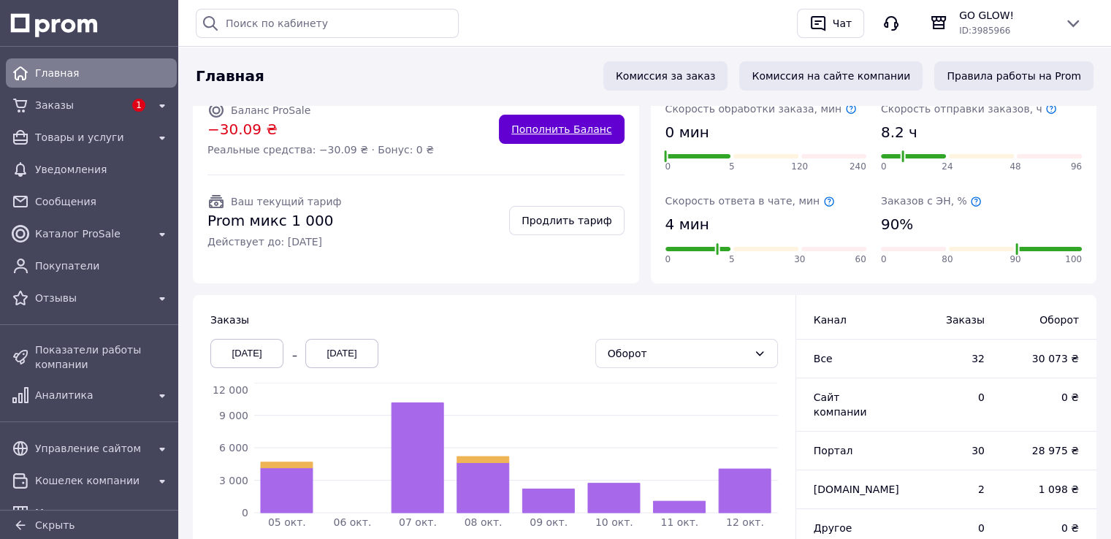
scroll to position [292, 0]
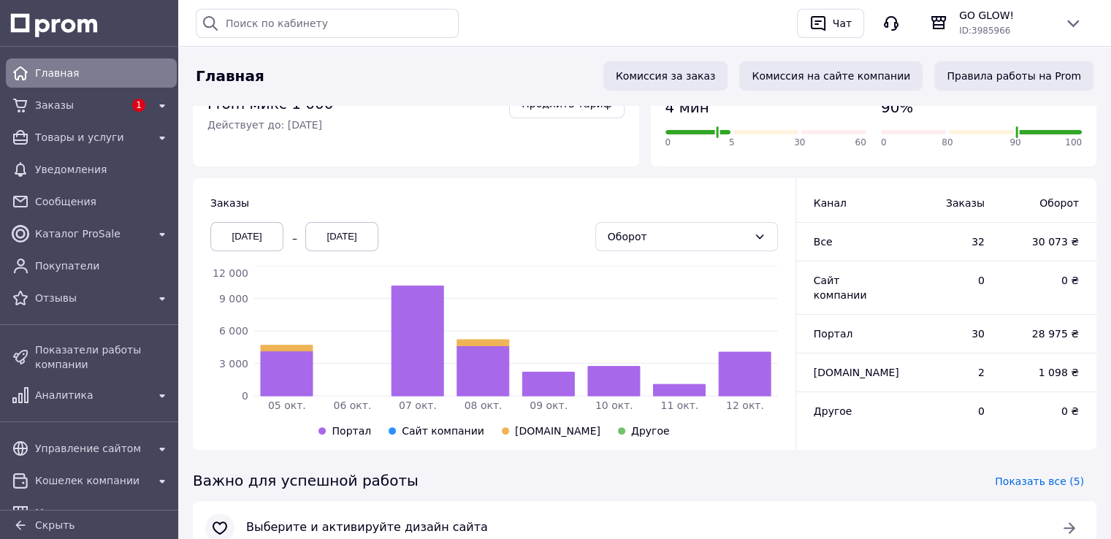
click at [1108, 199] on div "100% 100% Ваш уровень на Prom Топ-продавец Заказы за сегодня 4 Отзывы за сегодн…" at bounding box center [644, 203] width 933 height 786
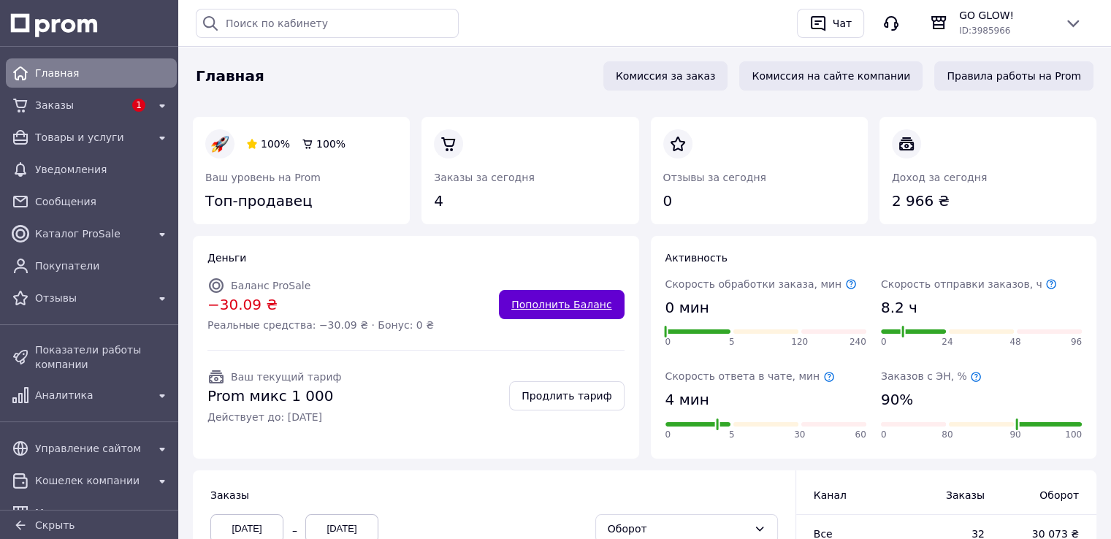
click at [557, 306] on link "Пополнить Баланс" at bounding box center [561, 304] width 125 height 29
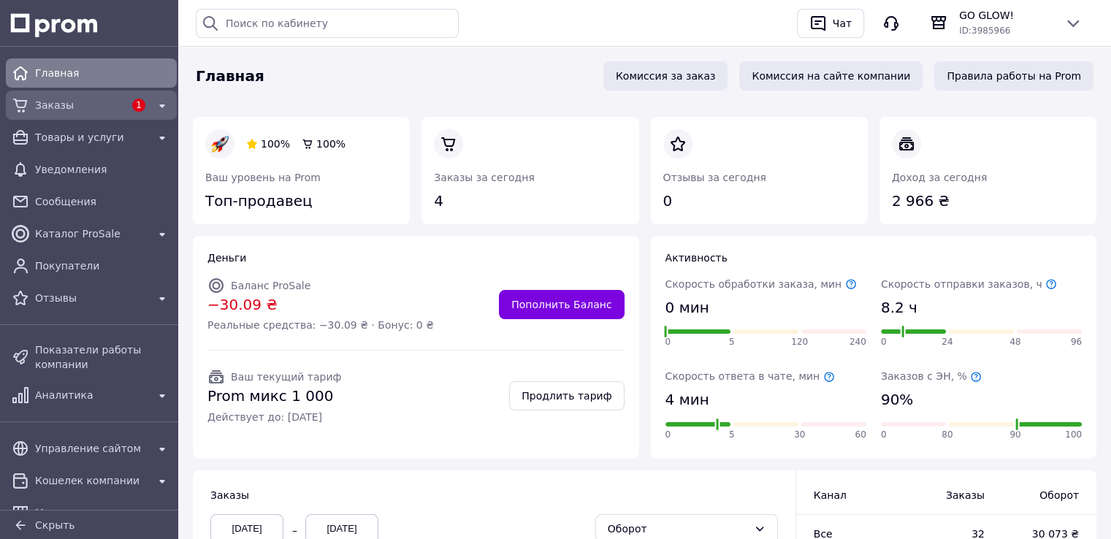
click at [64, 106] on span "Заказы" at bounding box center [79, 105] width 89 height 15
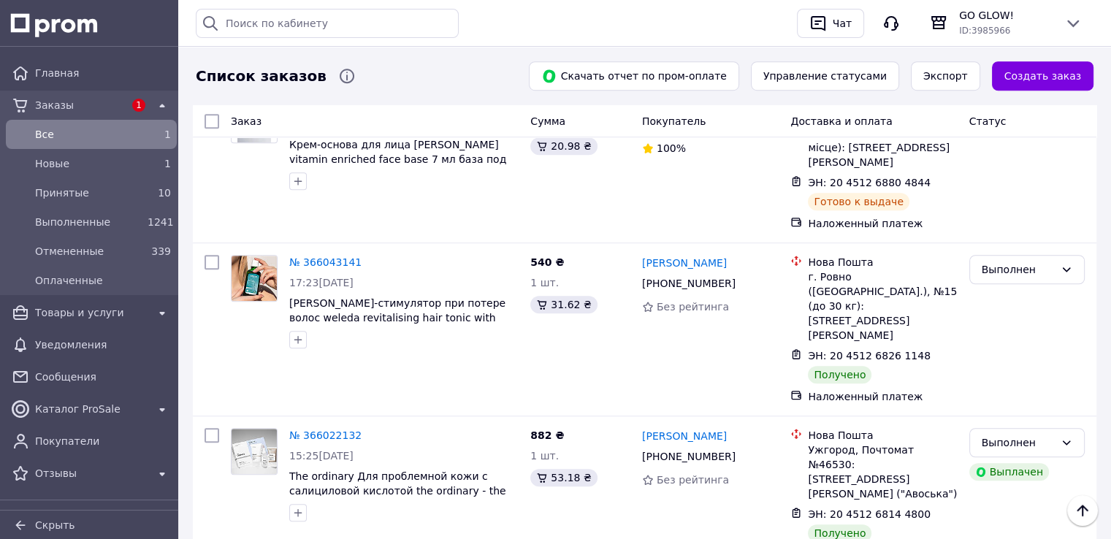
scroll to position [1023, 0]
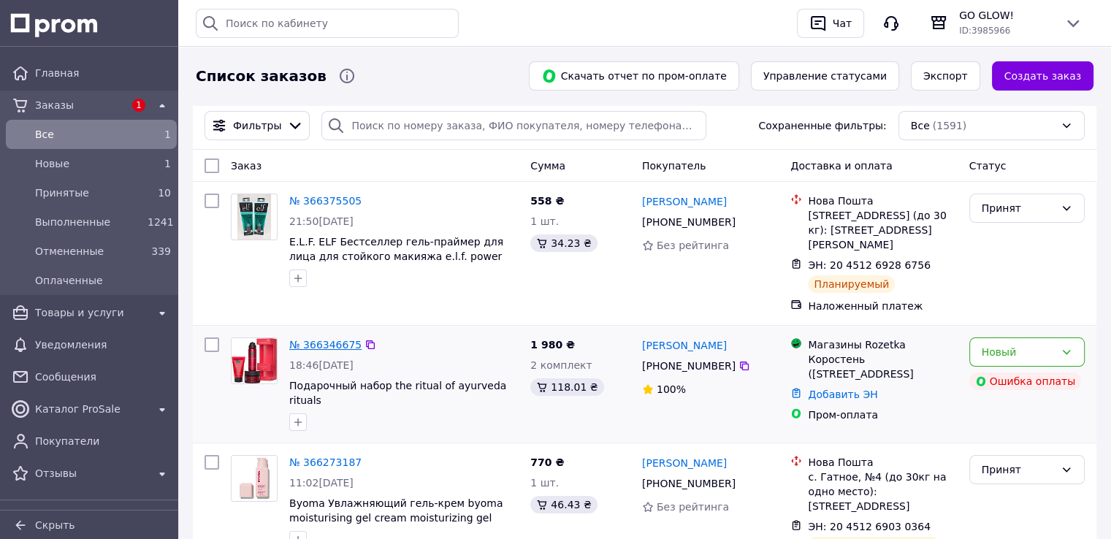
click at [335, 339] on link "№ 366346675" at bounding box center [325, 345] width 72 height 12
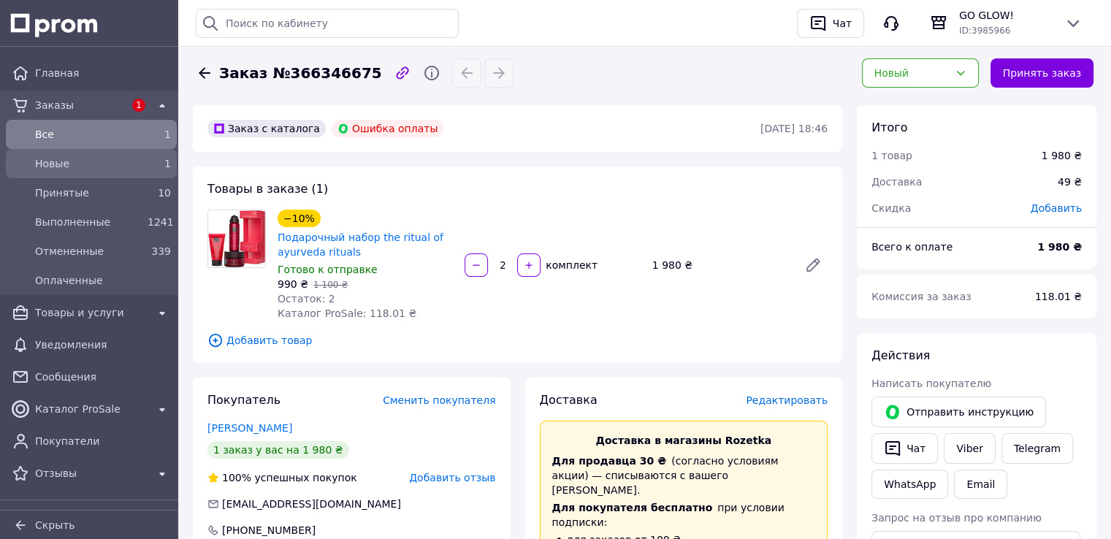
click at [61, 163] on span "Новые" at bounding box center [88, 163] width 107 height 15
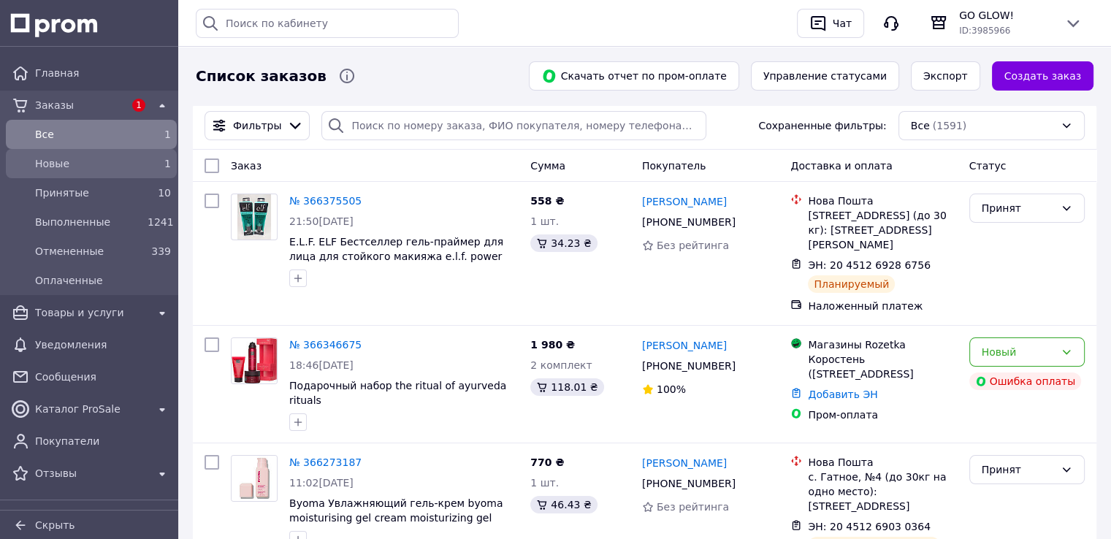
click at [56, 164] on span "Новые" at bounding box center [88, 163] width 107 height 15
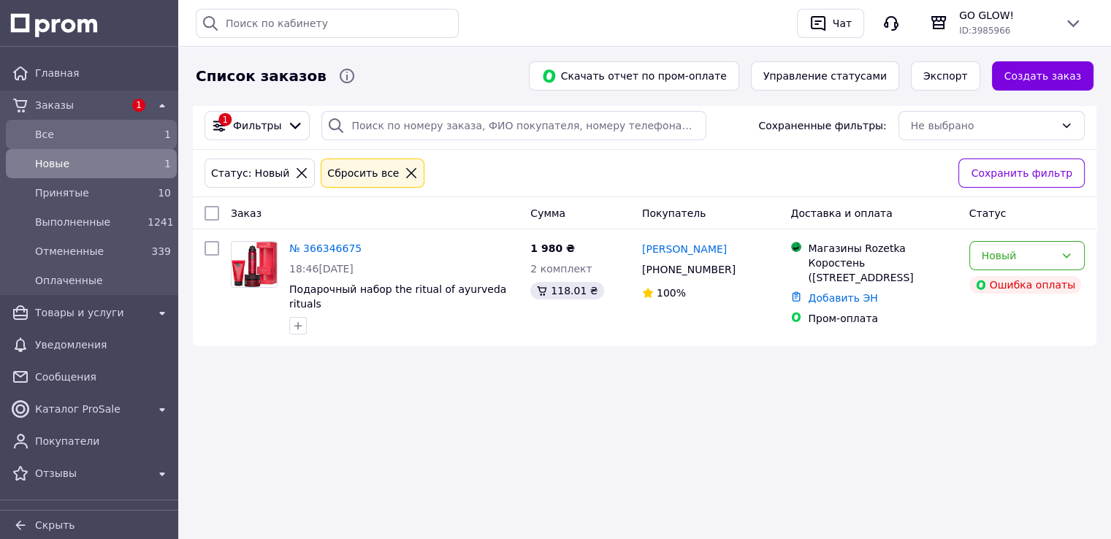
click at [50, 134] on span "Все" at bounding box center [88, 134] width 107 height 15
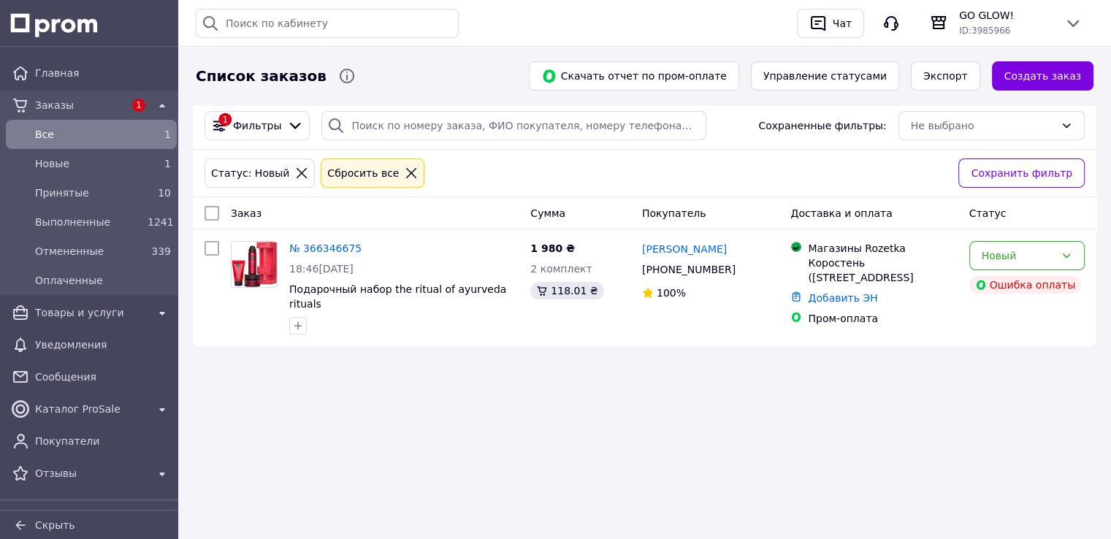
click at [72, 124] on div "Все" at bounding box center [88, 134] width 113 height 20
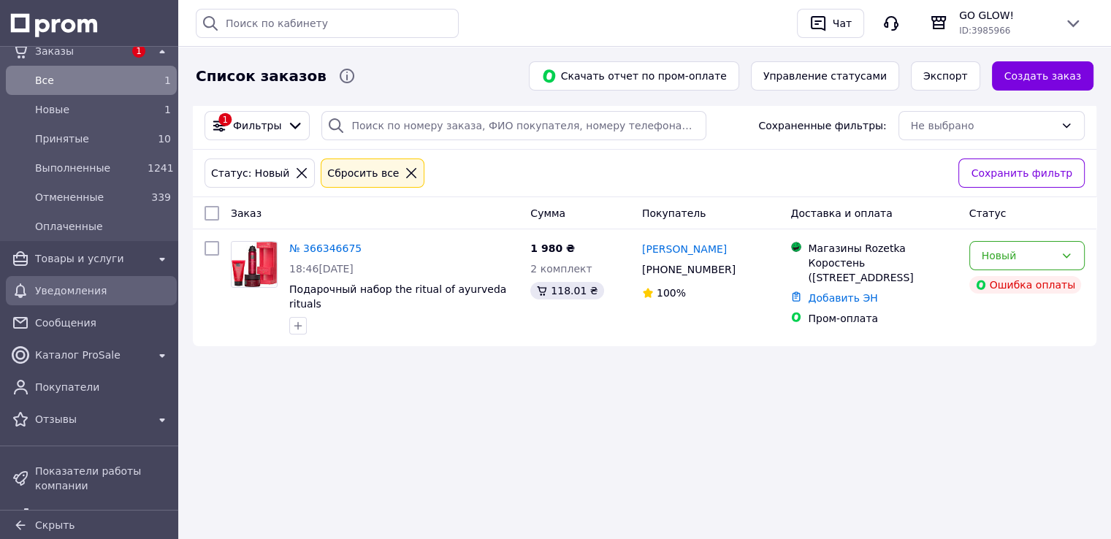
scroll to position [146, 0]
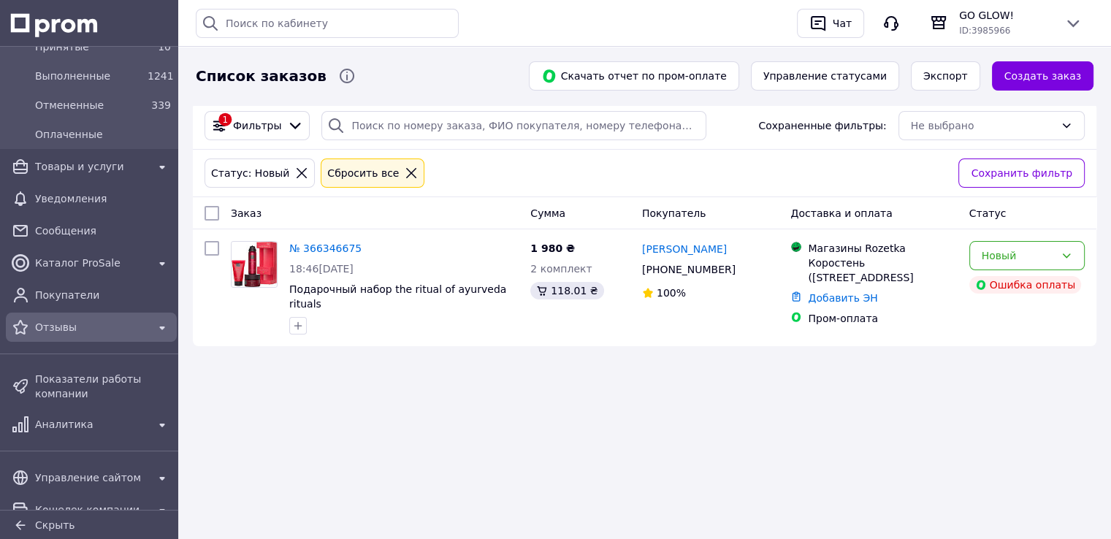
click at [53, 332] on span "Отзывы" at bounding box center [91, 327] width 113 height 15
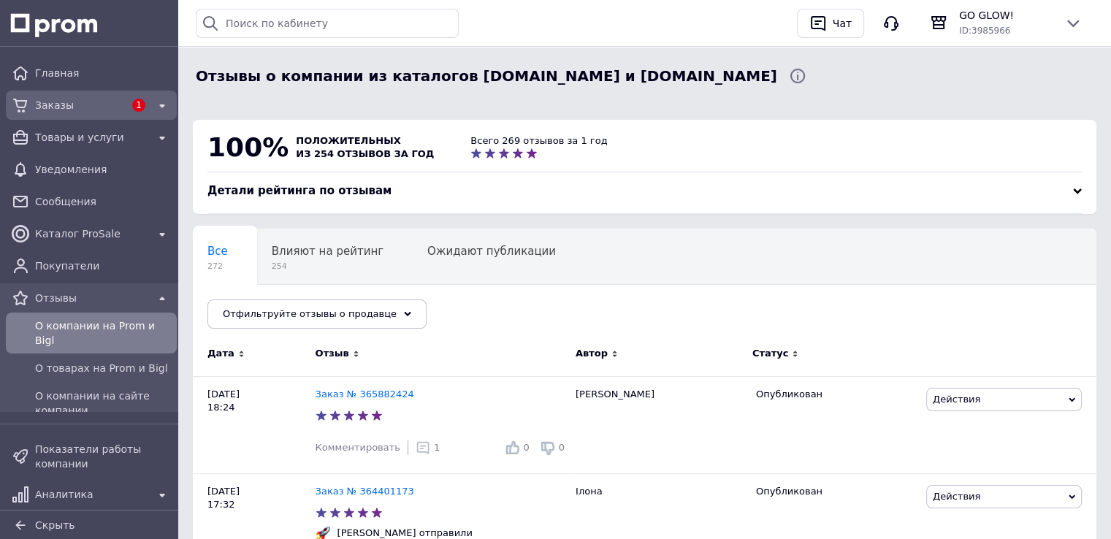
click at [66, 104] on span "Заказы" at bounding box center [79, 105] width 89 height 15
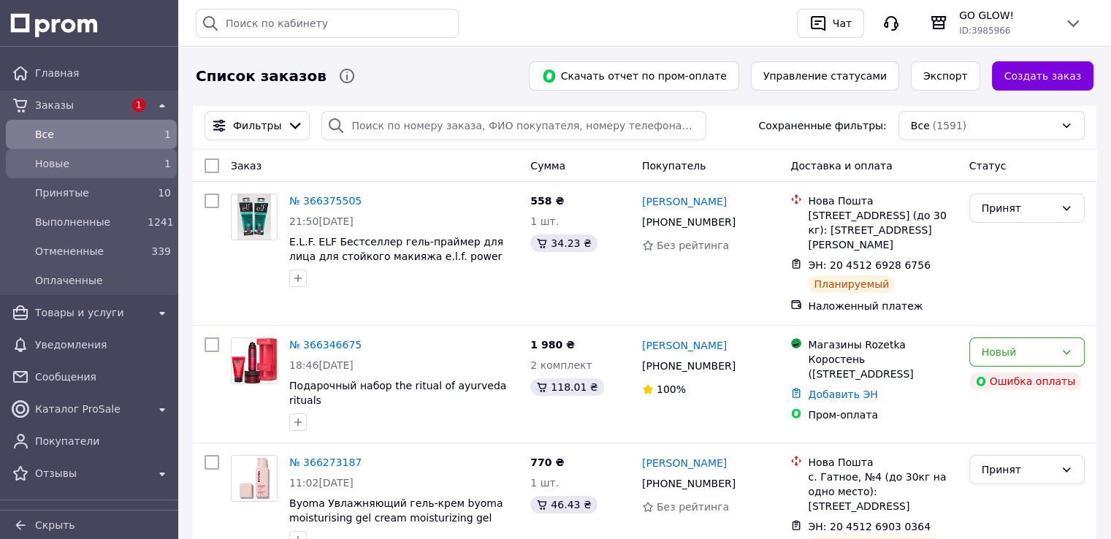
click at [65, 163] on span "Новые" at bounding box center [88, 163] width 107 height 15
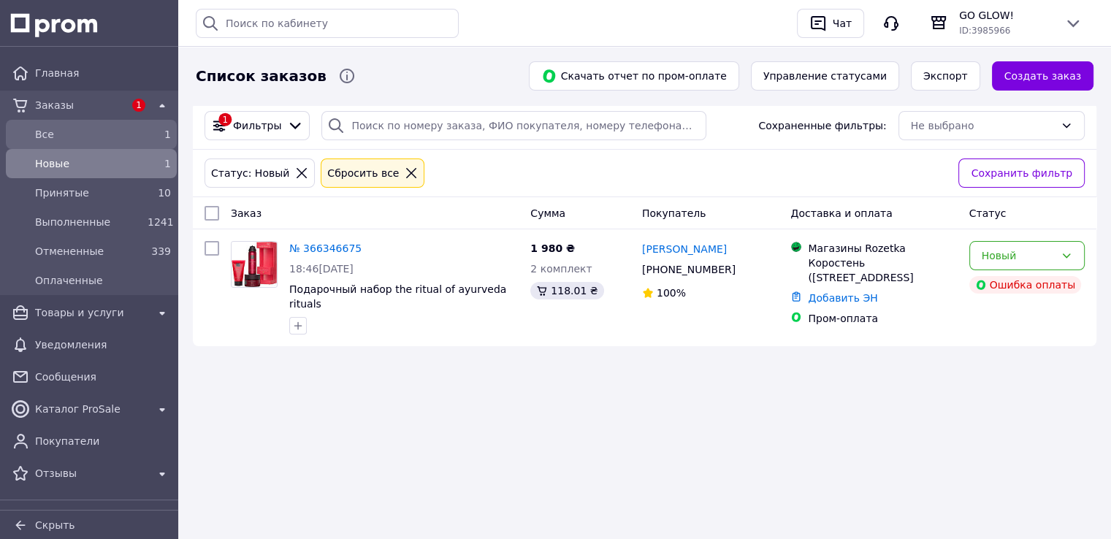
click at [57, 134] on span "Все" at bounding box center [88, 134] width 107 height 15
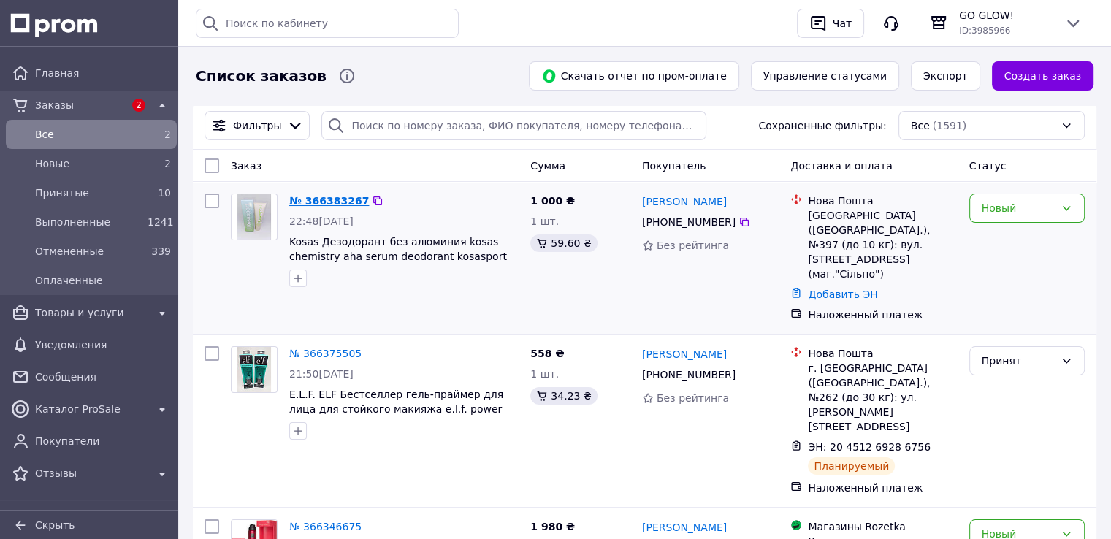
click at [322, 201] on link "№ 366383267" at bounding box center [329, 201] width 80 height 12
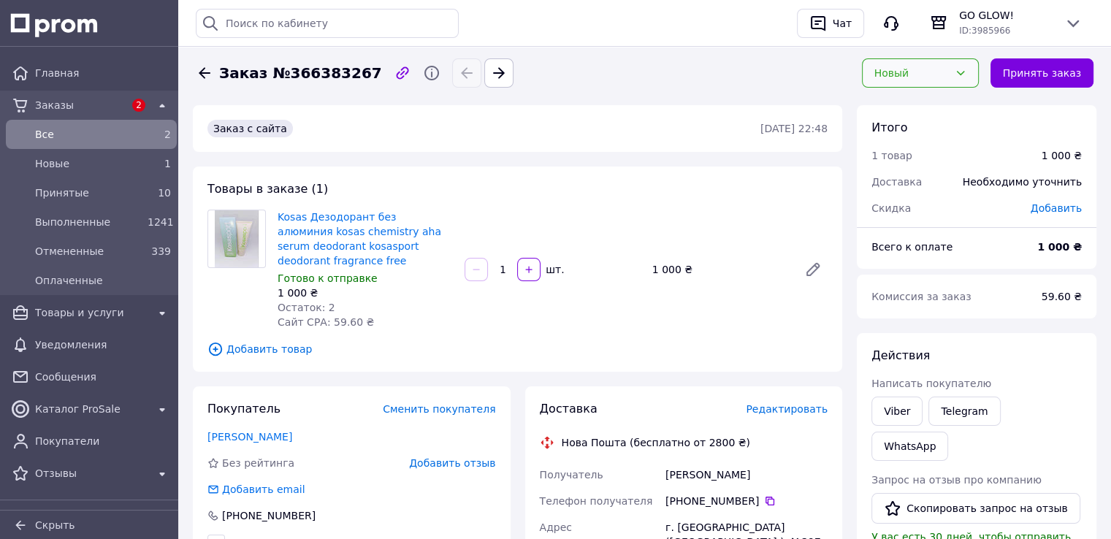
click at [894, 78] on div "Новый" at bounding box center [912, 73] width 75 height 16
click at [896, 101] on li "Принят" at bounding box center [929, 104] width 115 height 26
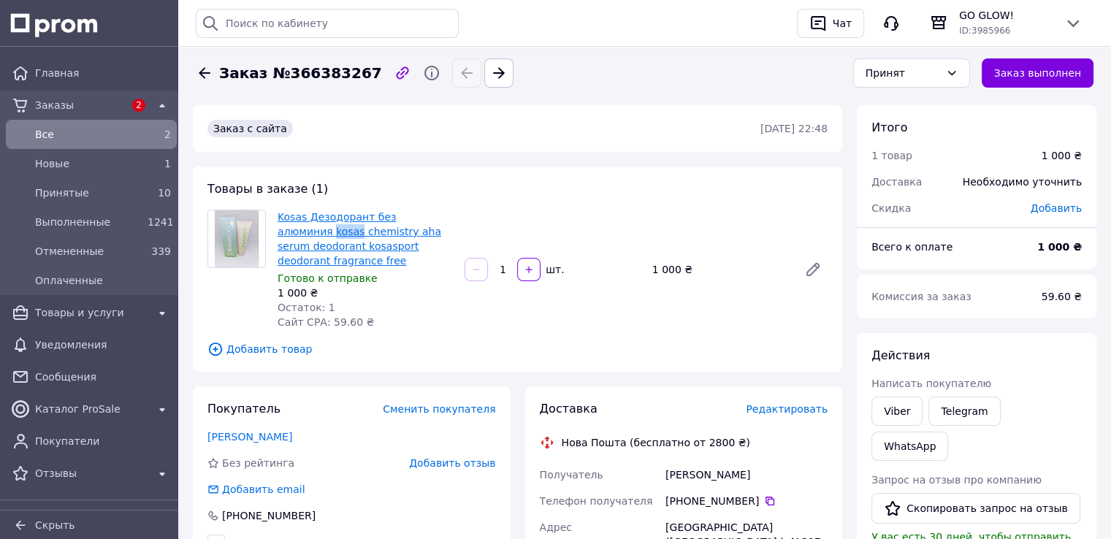
drag, startPoint x: 274, startPoint y: 233, endPoint x: 302, endPoint y: 233, distance: 27.8
click at [302, 233] on div "Kosas Дезодорант без алюминия kosas chemistry aha serum deodorant kosasport deo…" at bounding box center [365, 270] width 187 height 126
copy link "kosas"
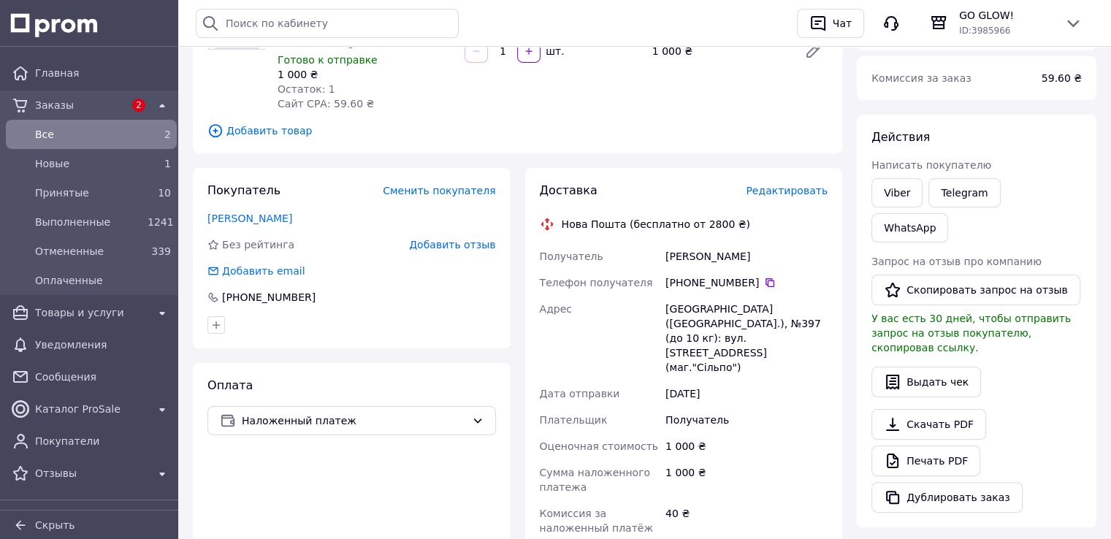
scroll to position [219, 0]
drag, startPoint x: 681, startPoint y: 264, endPoint x: 741, endPoint y: 268, distance: 60.1
click at [749, 275] on div "[PHONE_NUMBER]" at bounding box center [747, 282] width 162 height 15
copy div "0 50 572 36 40"
drag, startPoint x: 658, startPoint y: 239, endPoint x: 753, endPoint y: 237, distance: 95.7
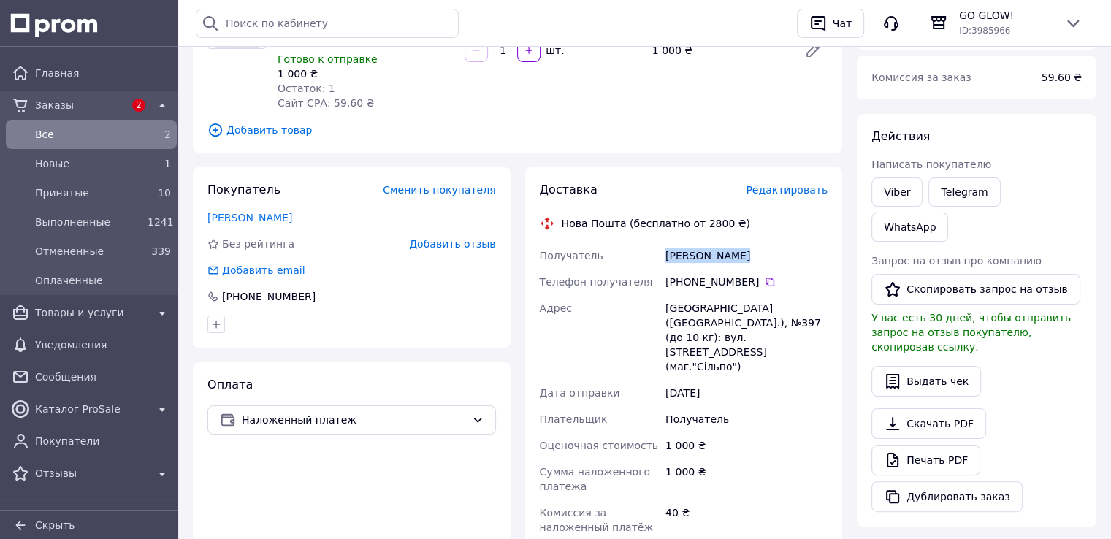
click at [754, 243] on div "Получатель Волощук Марія Телефон получателя +380 50 572 36 40   Адрес Київ (Киї…" at bounding box center [684, 427] width 294 height 368
copy div "Получатель Волощук Марія"
click at [780, 295] on div "Київ (Київська обл.), №397 (до 10 кг): вул. Ярославська, 56а (маг."Сільпо")" at bounding box center [747, 337] width 168 height 85
copy div "397"
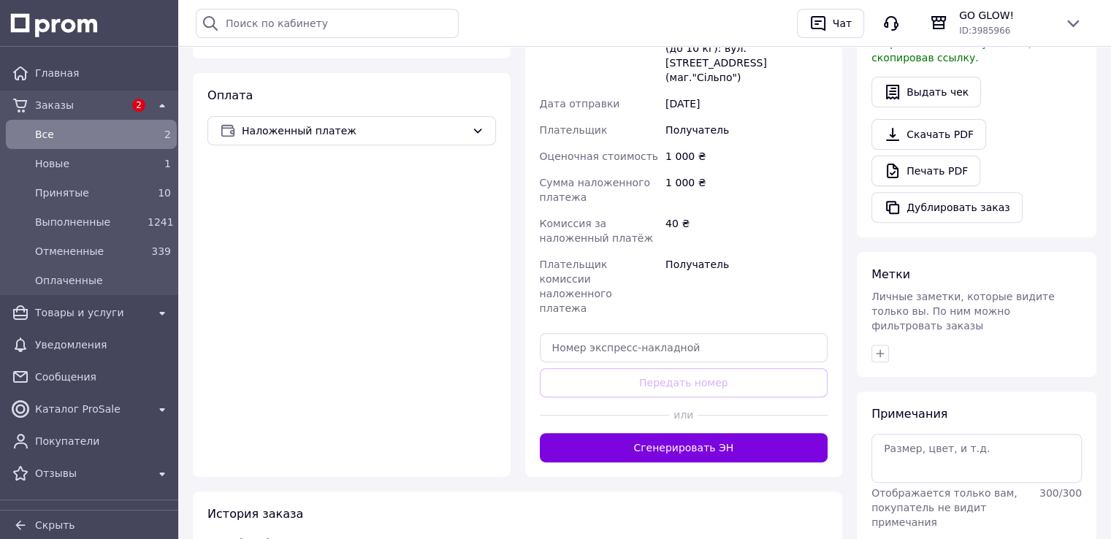
scroll to position [512, 0]
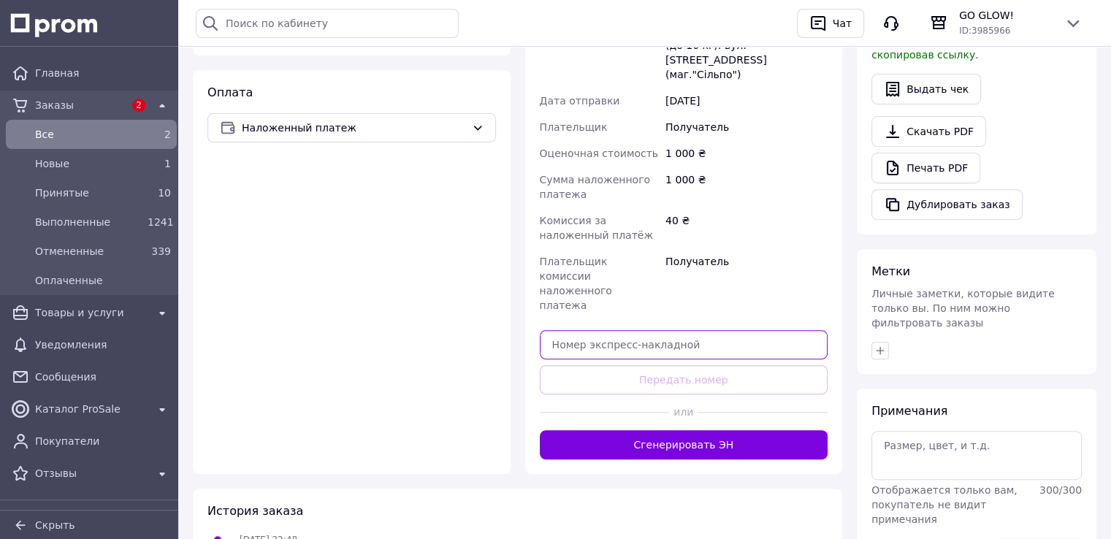
click at [587, 330] on input "text" at bounding box center [684, 344] width 289 height 29
paste input "20451269297025"
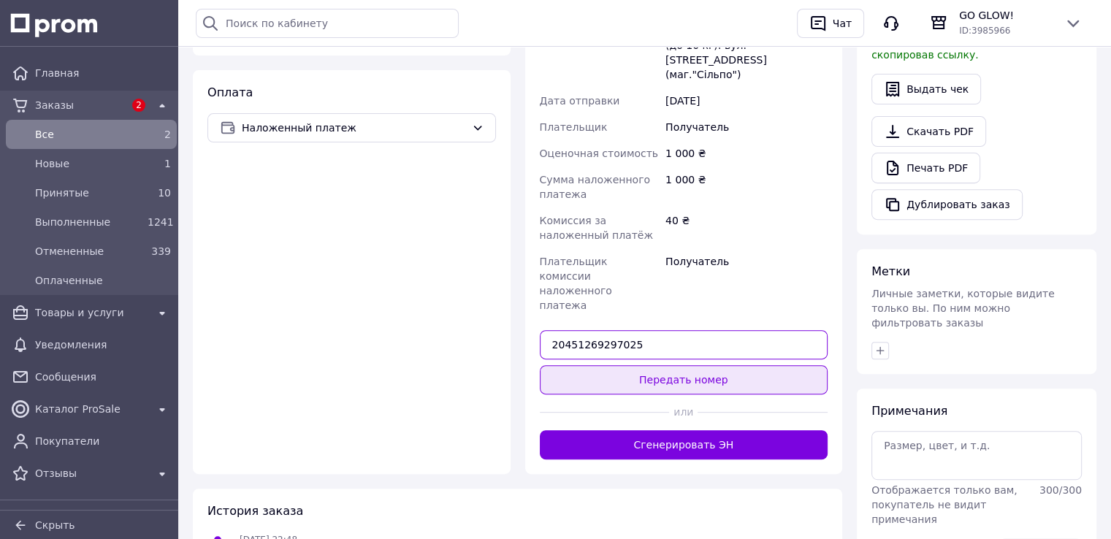
type input "20451269297025"
click at [657, 365] on button "Передать номер" at bounding box center [684, 379] width 289 height 29
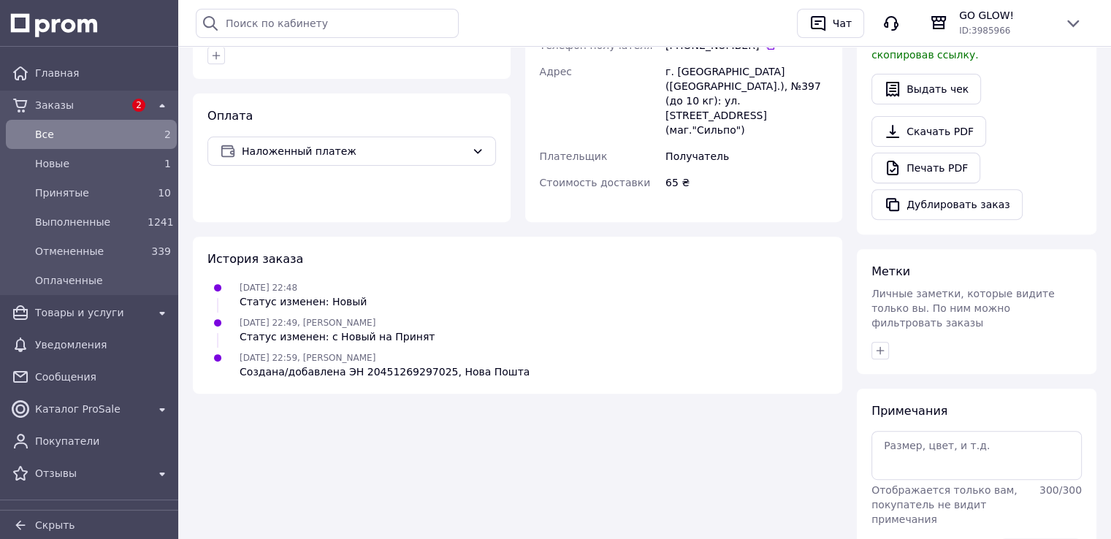
scroll to position [532, 0]
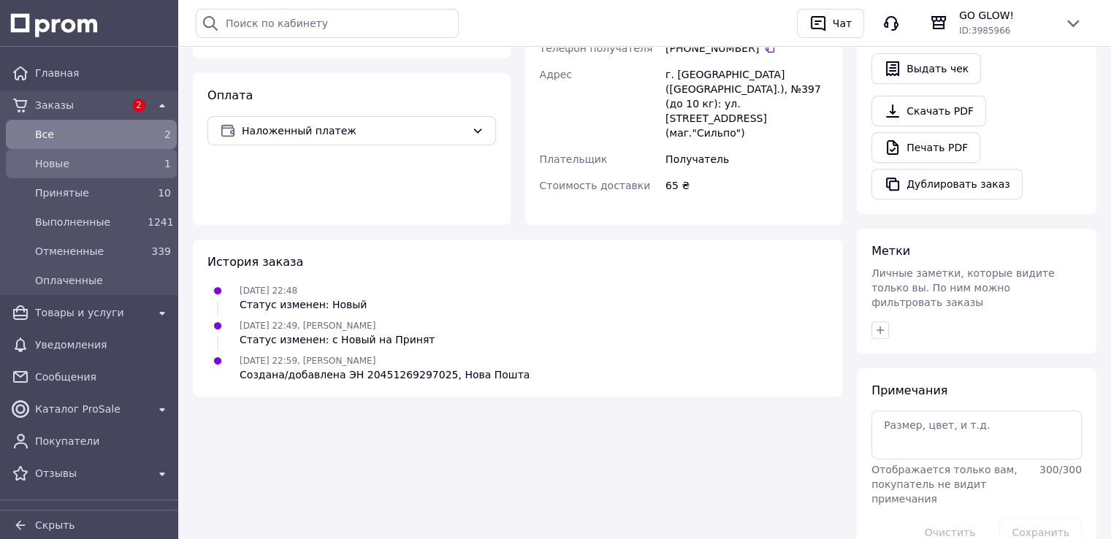
click at [58, 164] on span "Новые" at bounding box center [88, 163] width 107 height 15
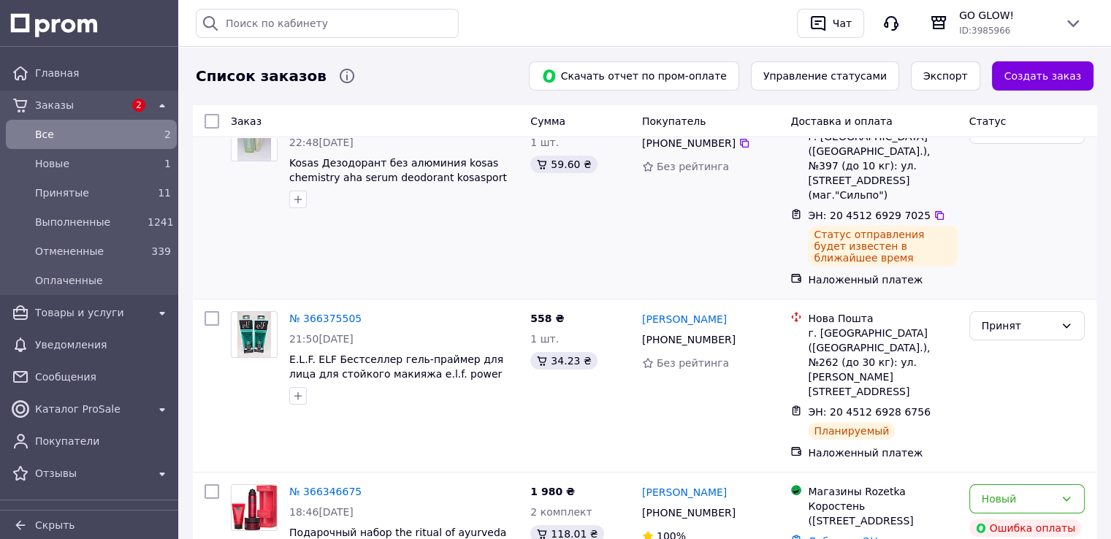
scroll to position [146, 0]
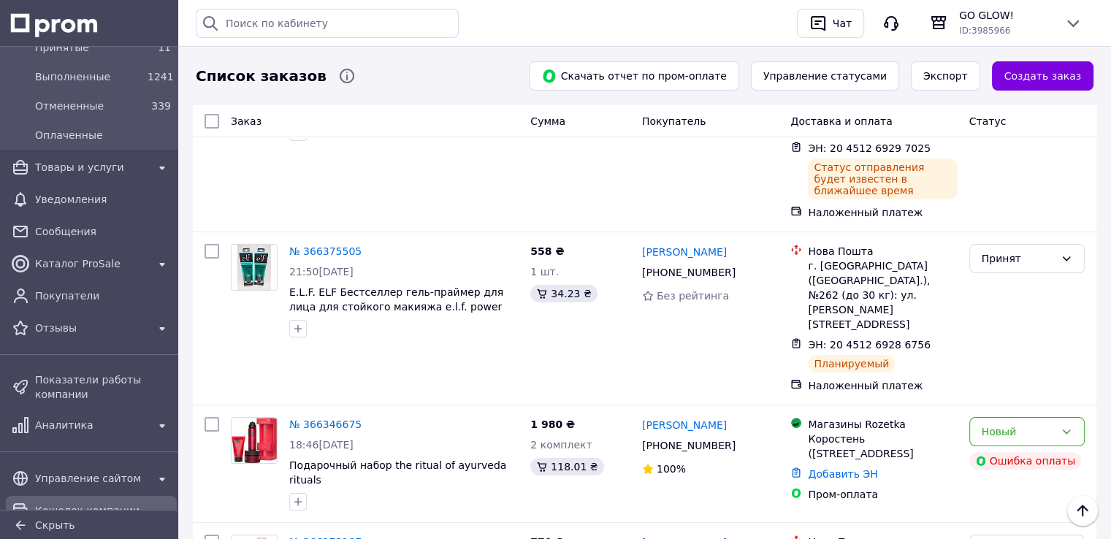
scroll to position [268, 0]
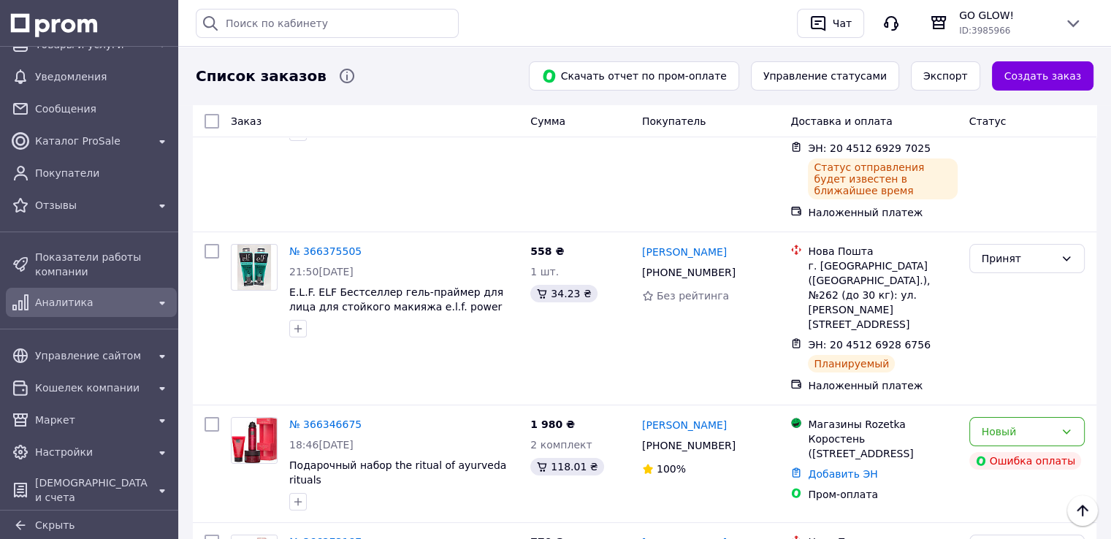
click at [64, 297] on span "Аналитика" at bounding box center [91, 302] width 113 height 15
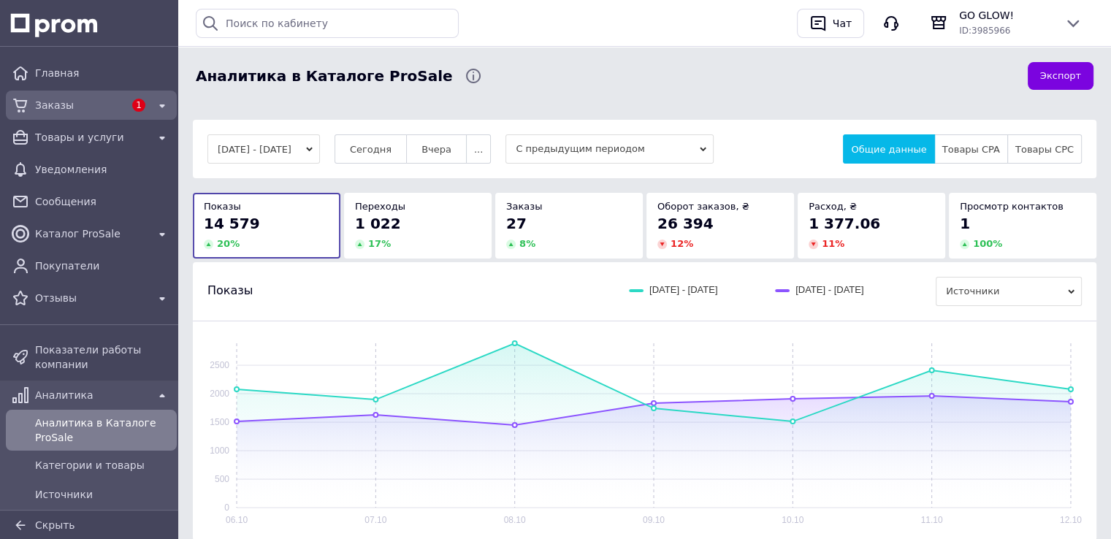
click at [56, 106] on span "Заказы" at bounding box center [79, 105] width 89 height 15
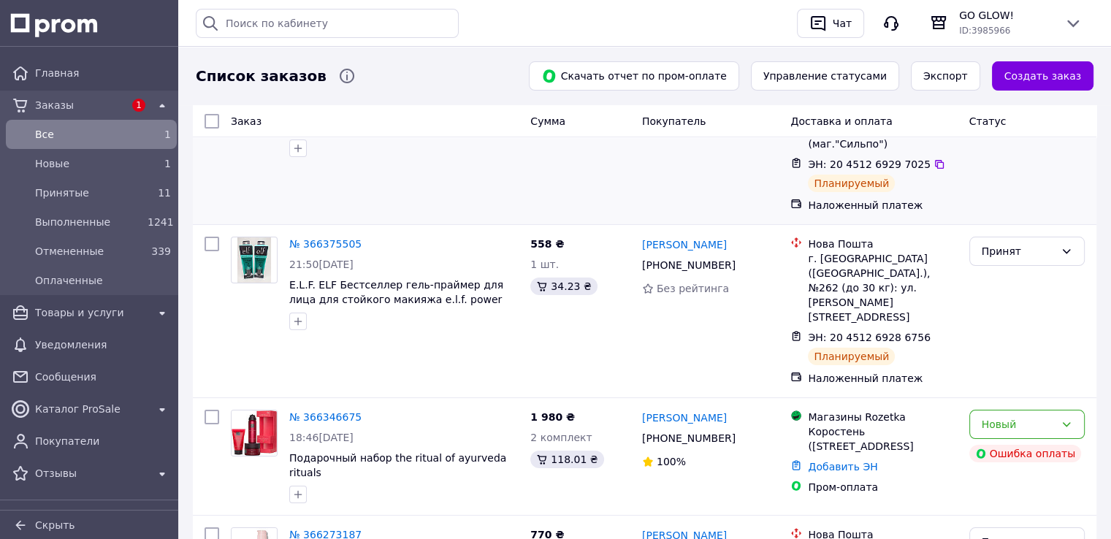
scroll to position [146, 0]
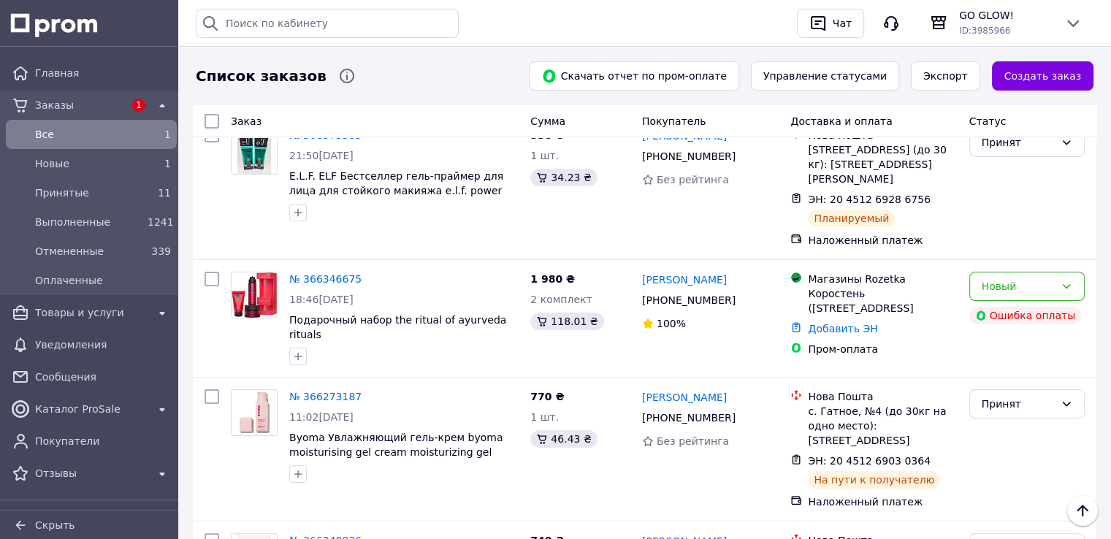
scroll to position [219, 0]
